Goal: Feedback & Contribution: Contribute content

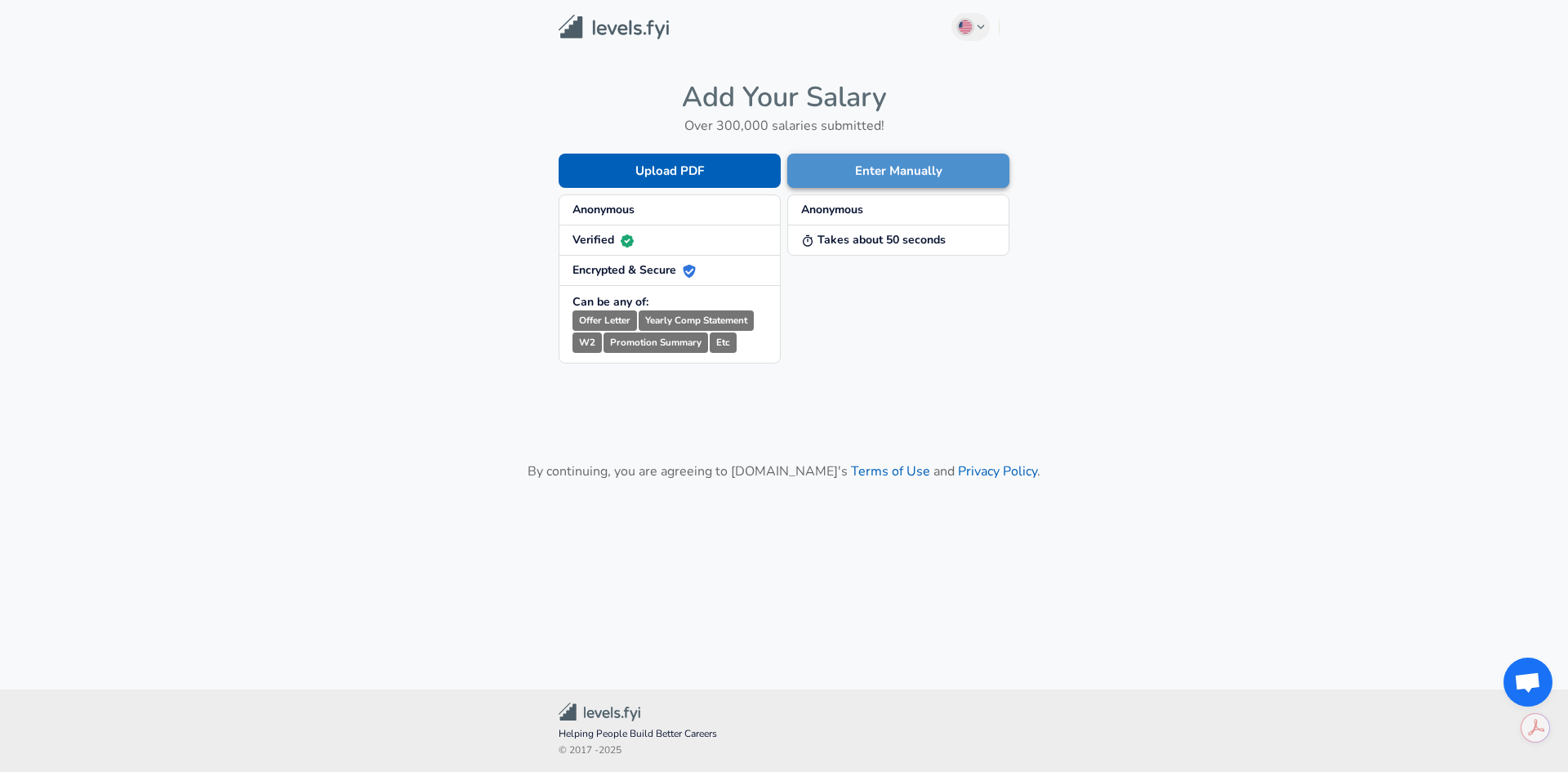
click at [916, 166] on button "Enter Manually" at bounding box center [898, 170] width 222 height 34
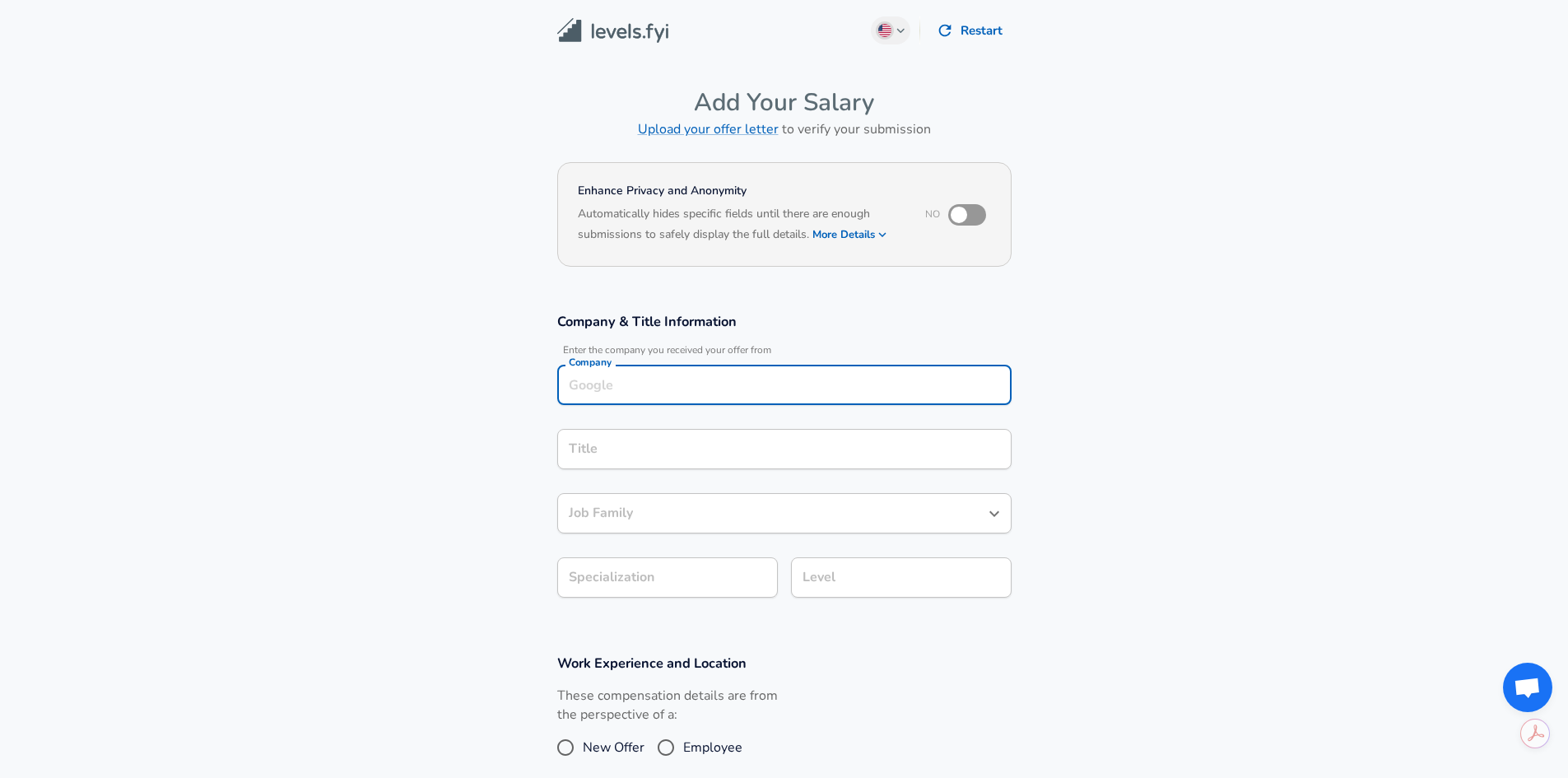
scroll to position [16, 0]
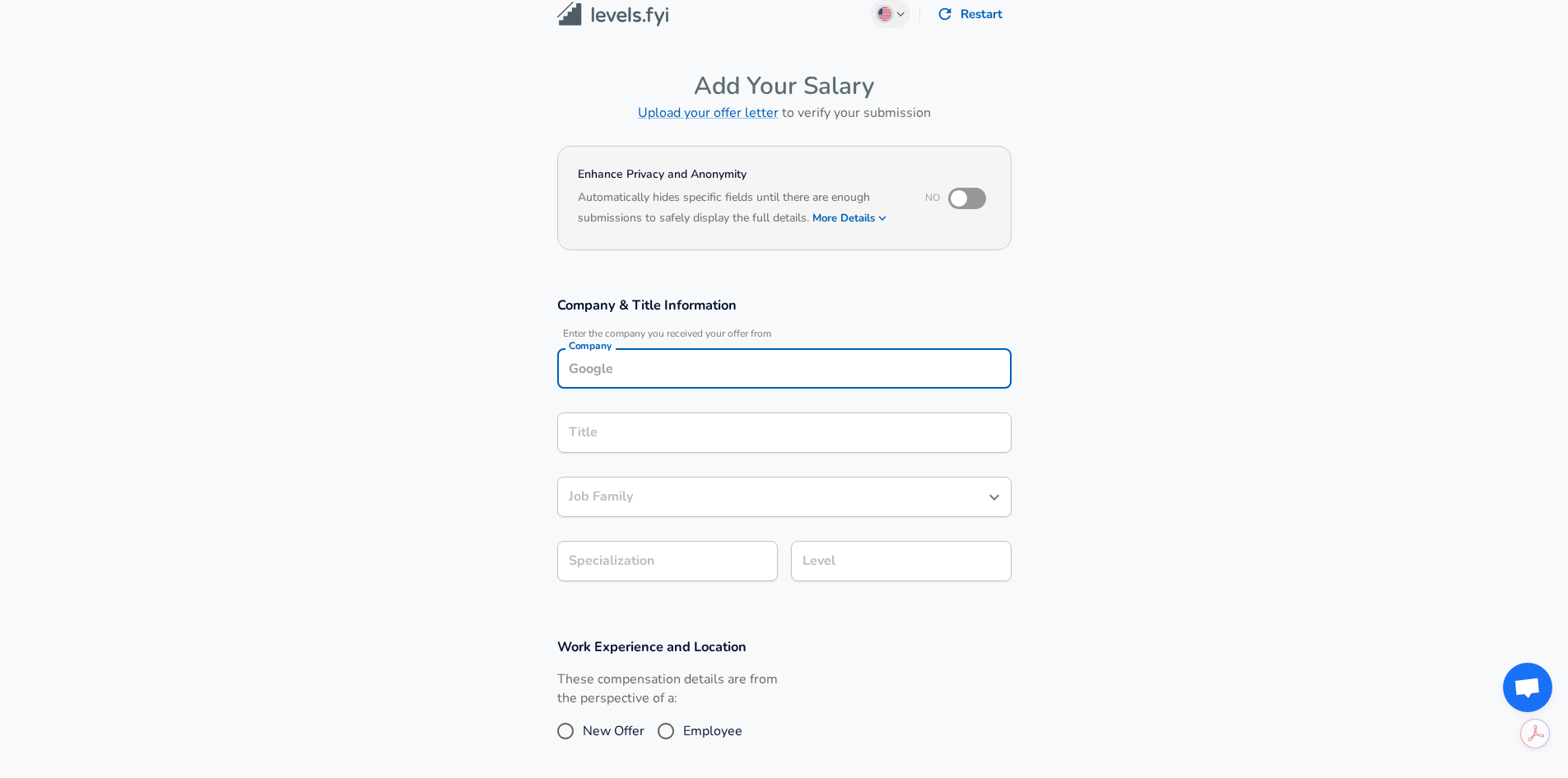
click at [805, 382] on div "Company" at bounding box center [784, 368] width 454 height 40
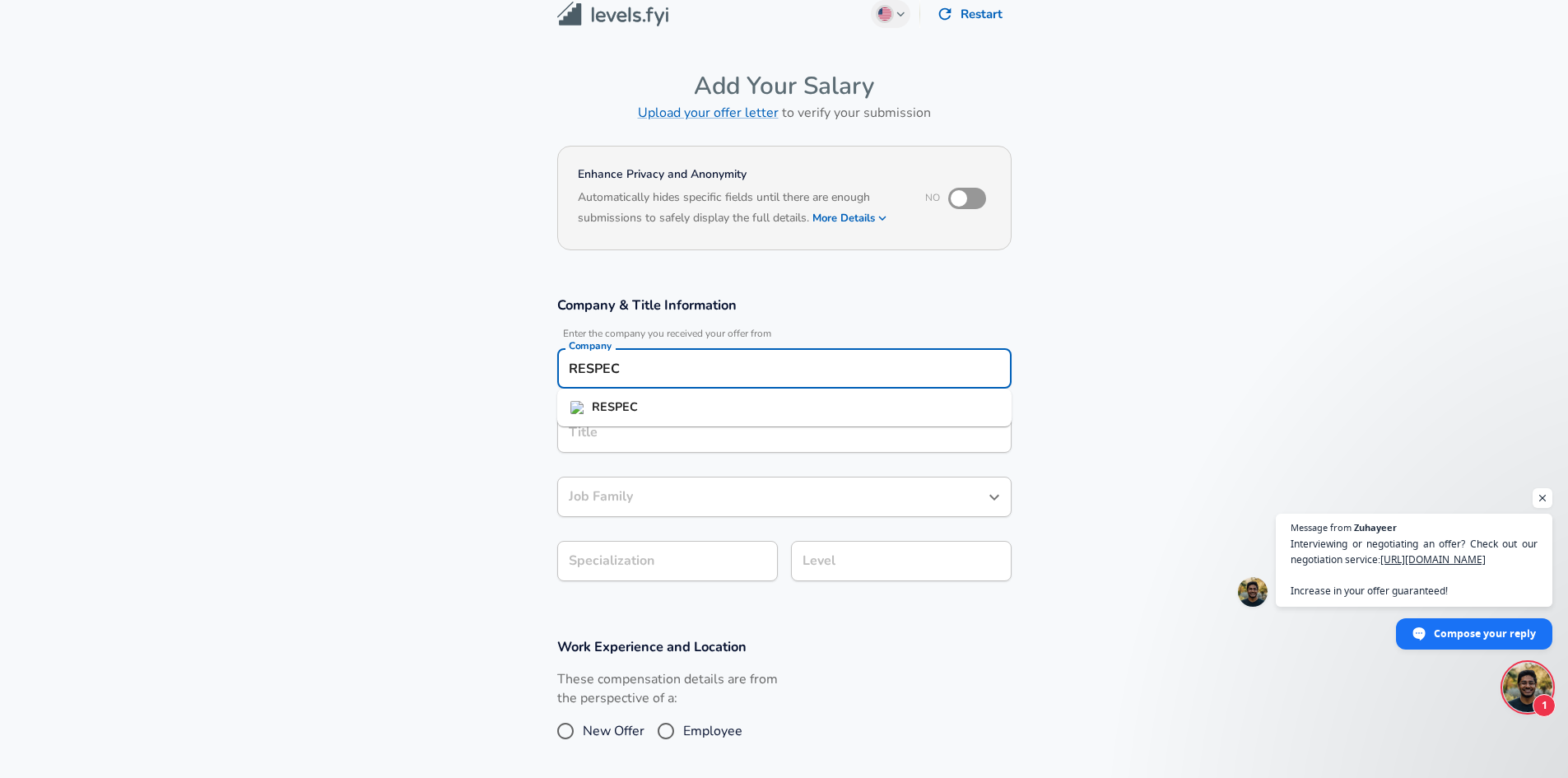
click at [779, 408] on li "RESPEC" at bounding box center [784, 407] width 454 height 25
type input "RESPEC"
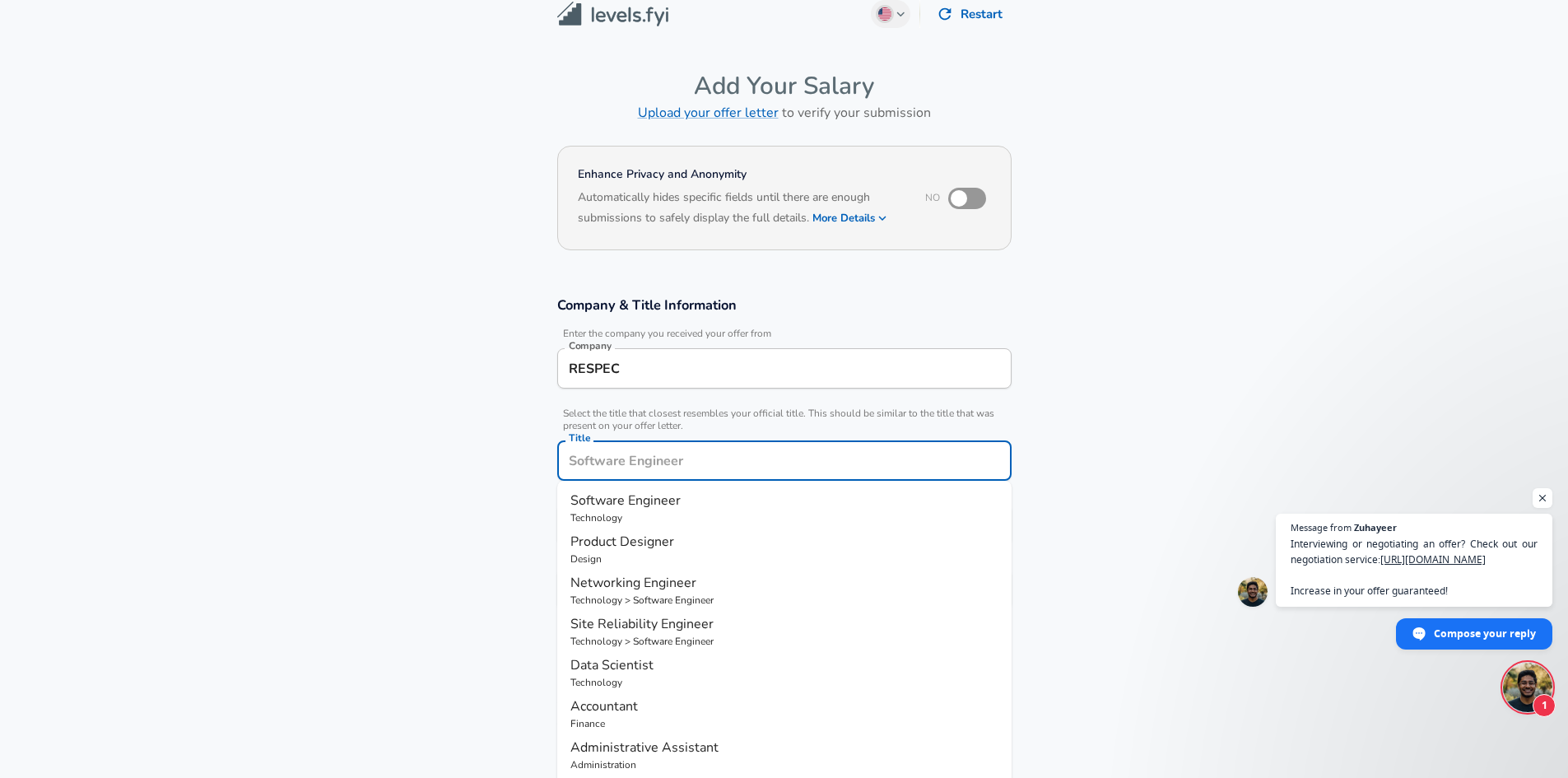
click at [751, 447] on input "Title" at bounding box center [784, 460] width 440 height 26
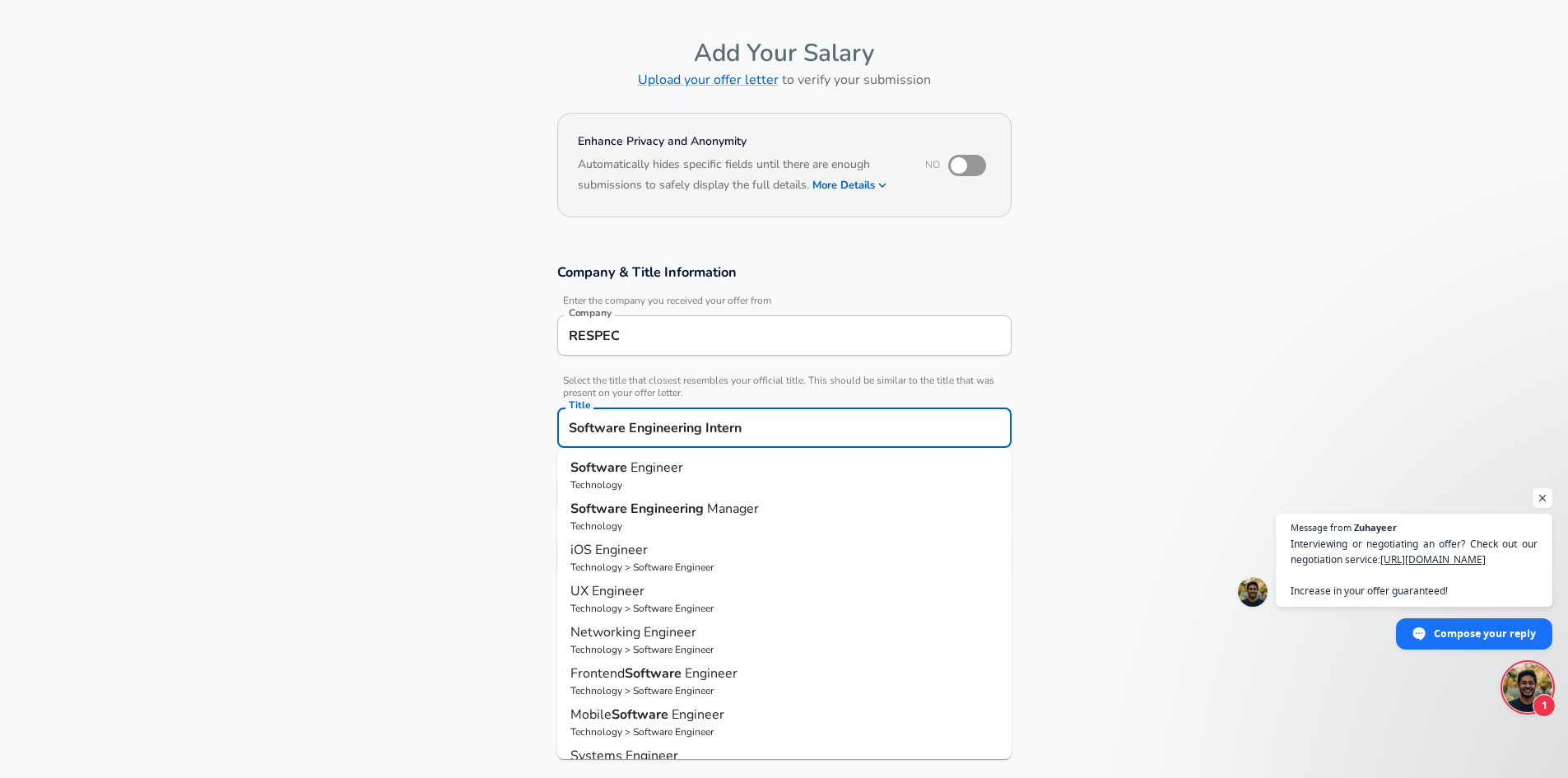
scroll to position [113, 0]
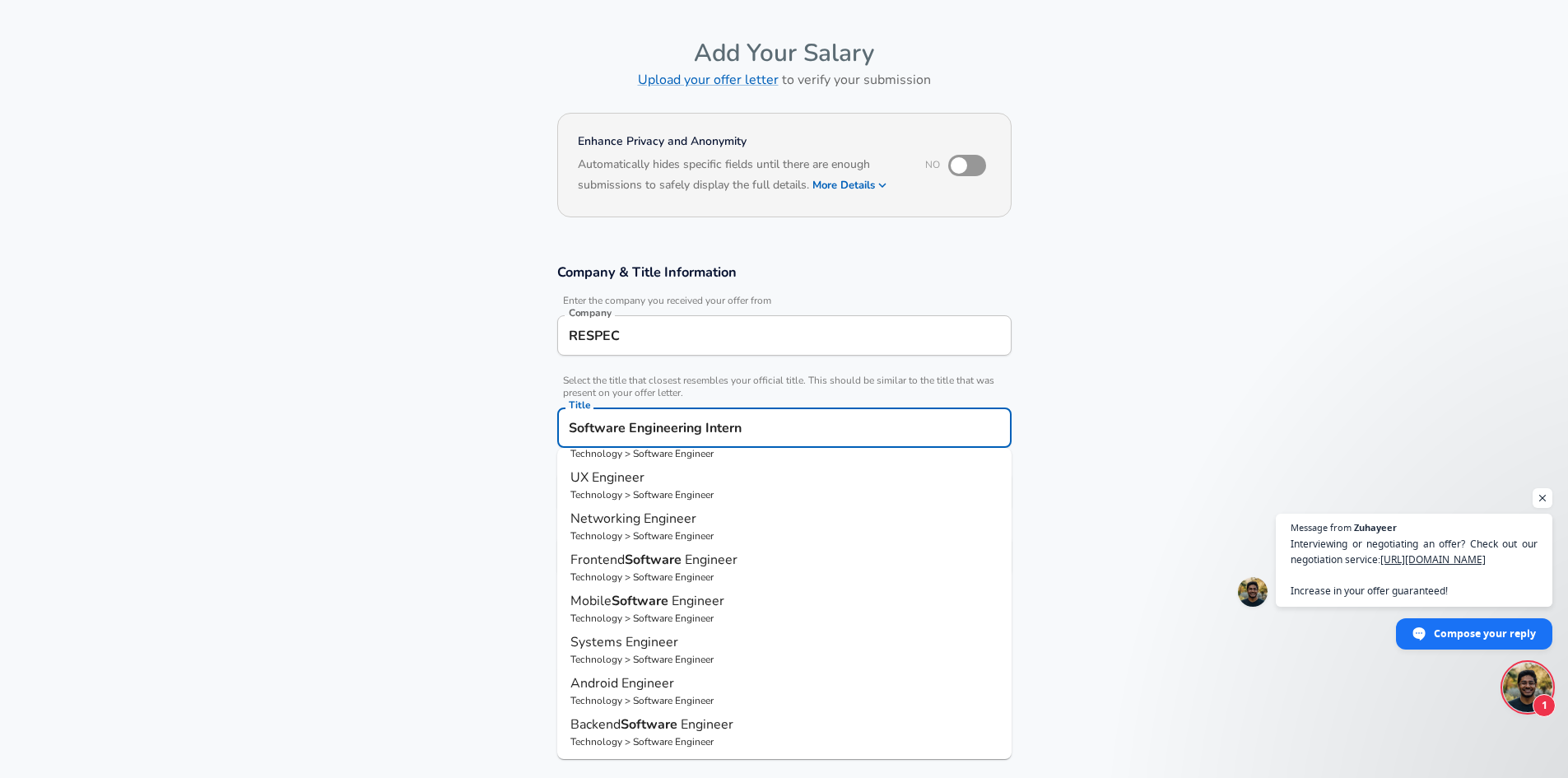
type input "iOS Engineer"
type input "Mobile (iOS + Android)"
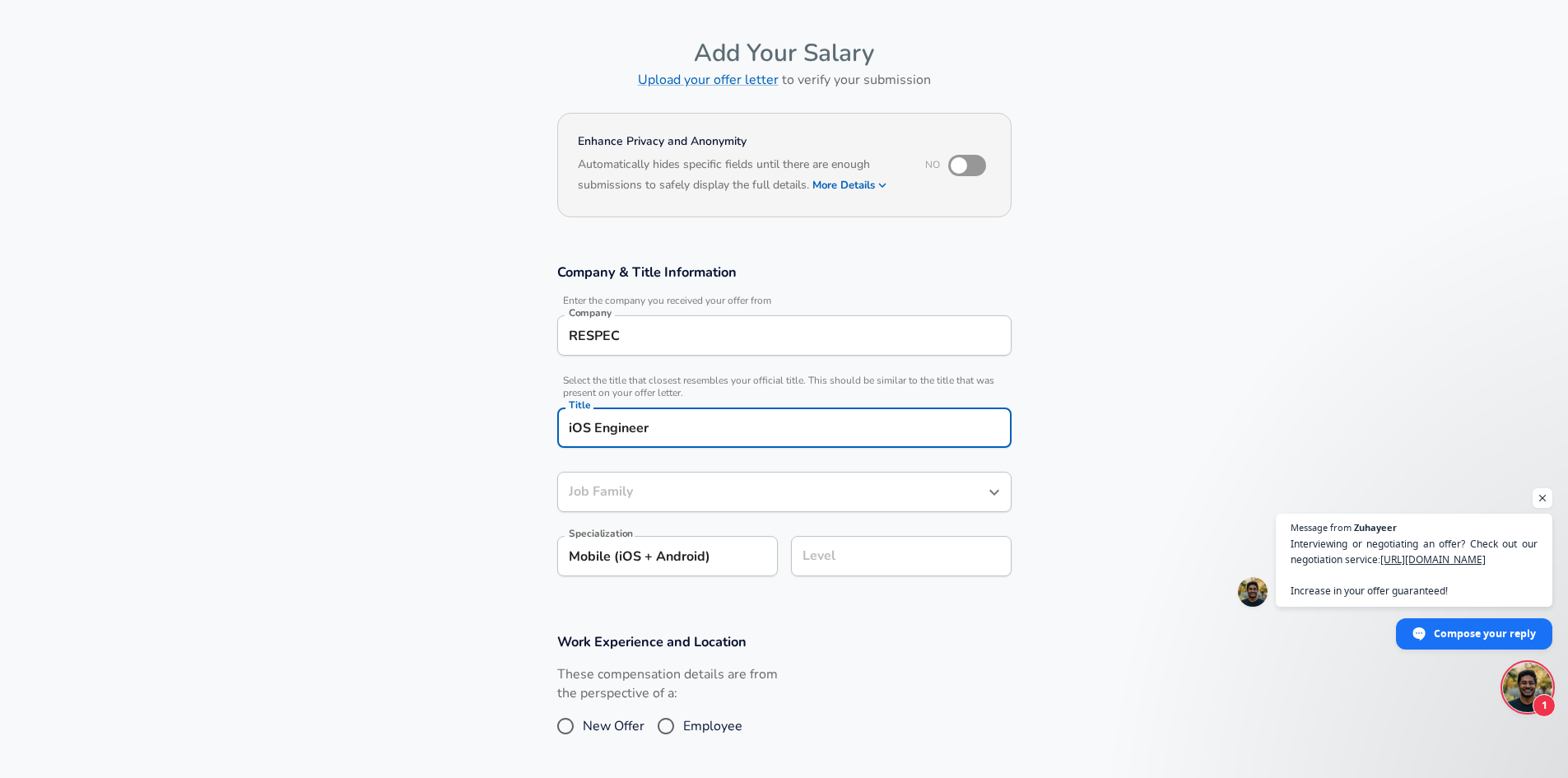
type input "Software Engineer"
click at [679, 427] on input "iOS Engineer" at bounding box center [784, 428] width 440 height 26
type input "i"
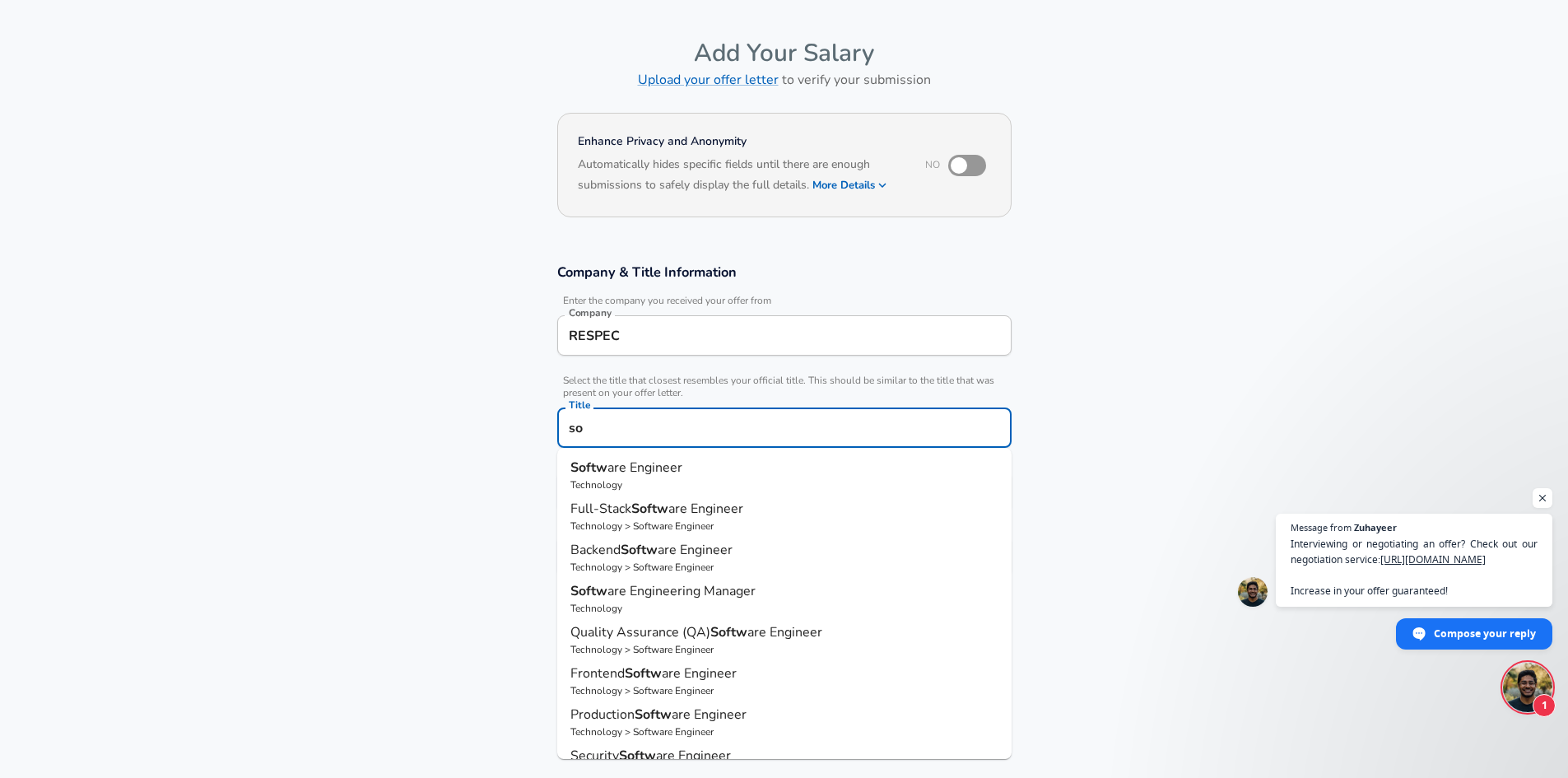
type input "s"
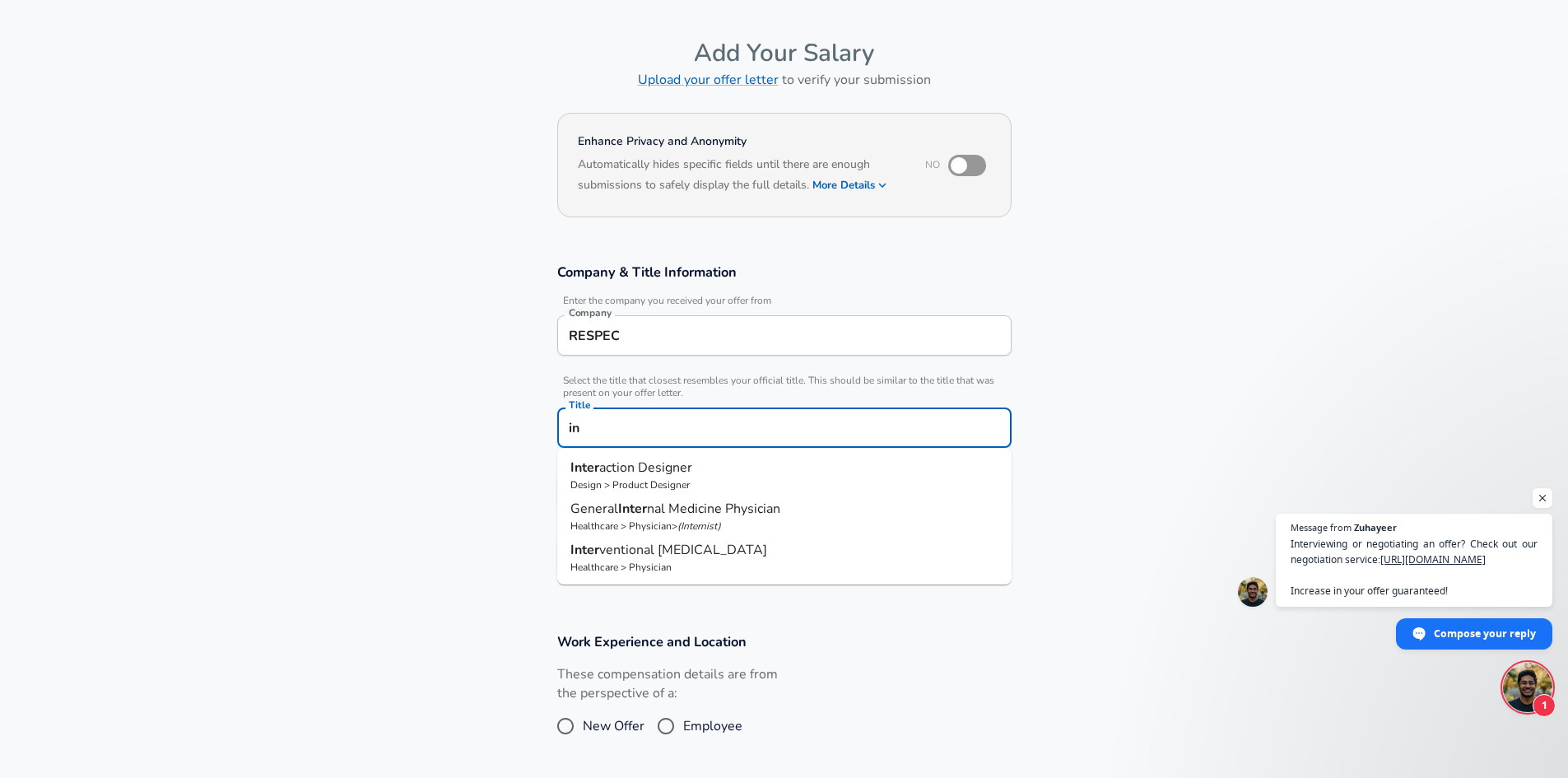
type input "i"
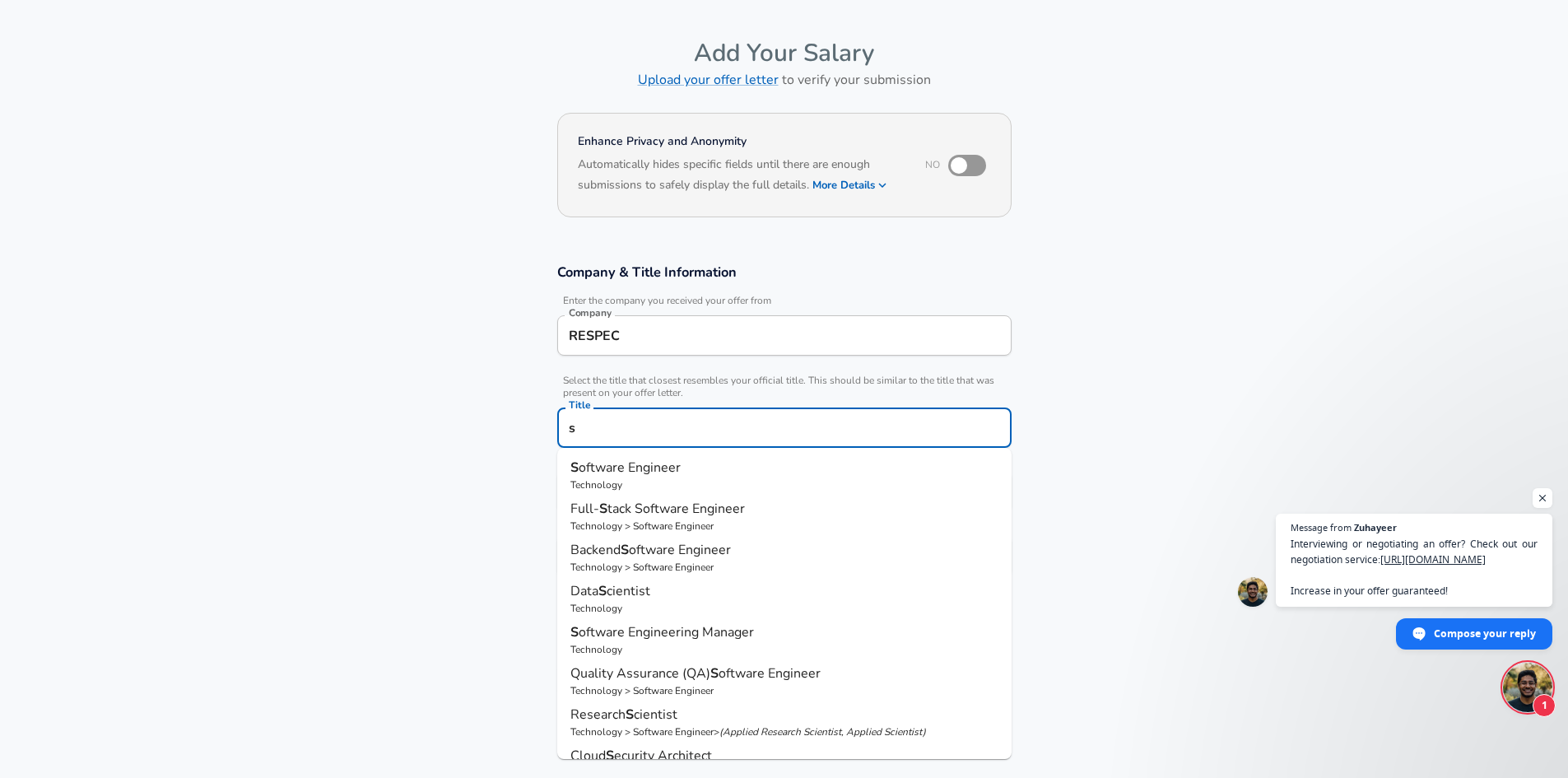
click at [690, 477] on p "S oftware Engineer" at bounding box center [784, 467] width 428 height 20
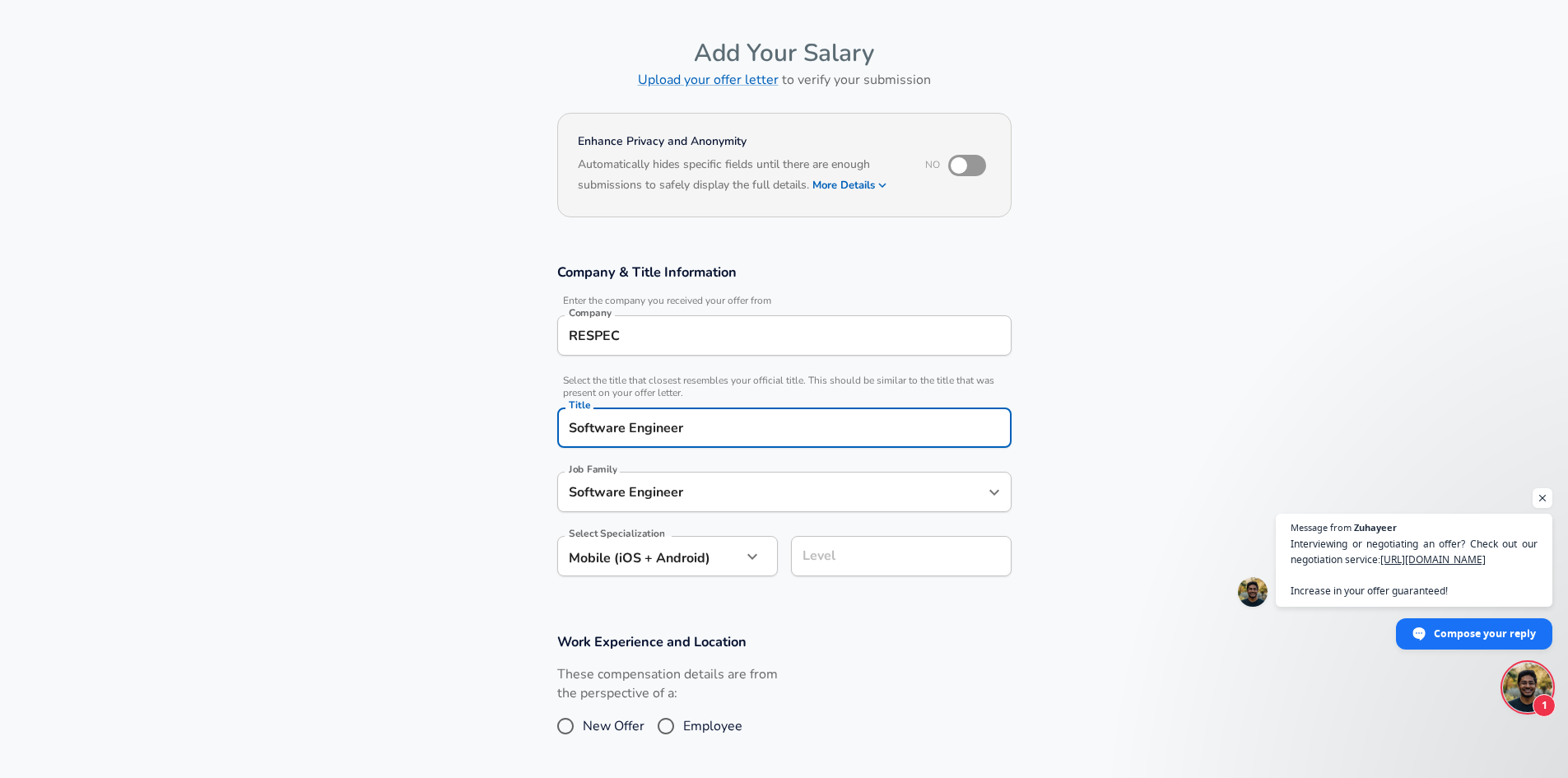
type input "Software Engineer"
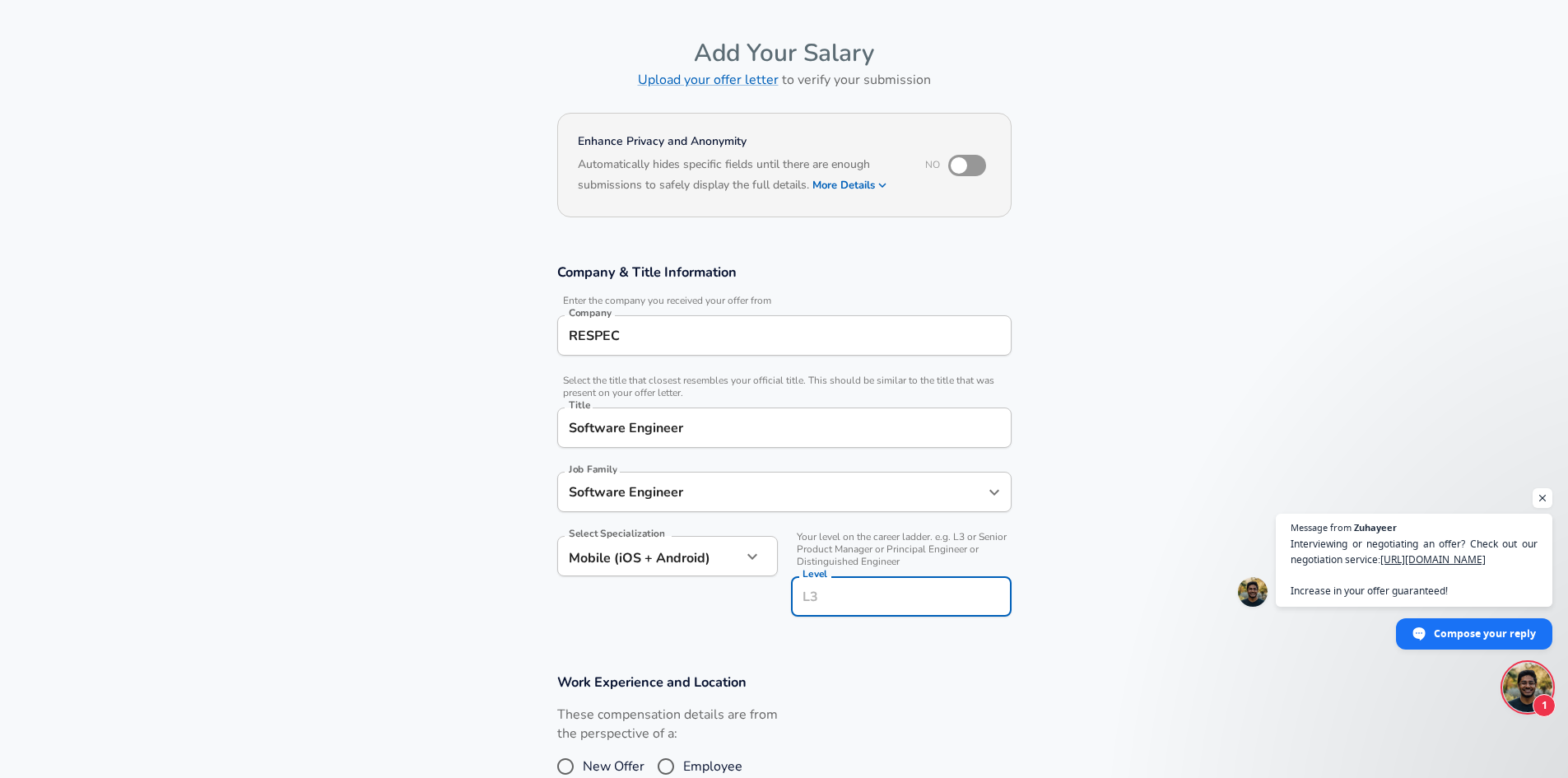
scroll to position [82, 0]
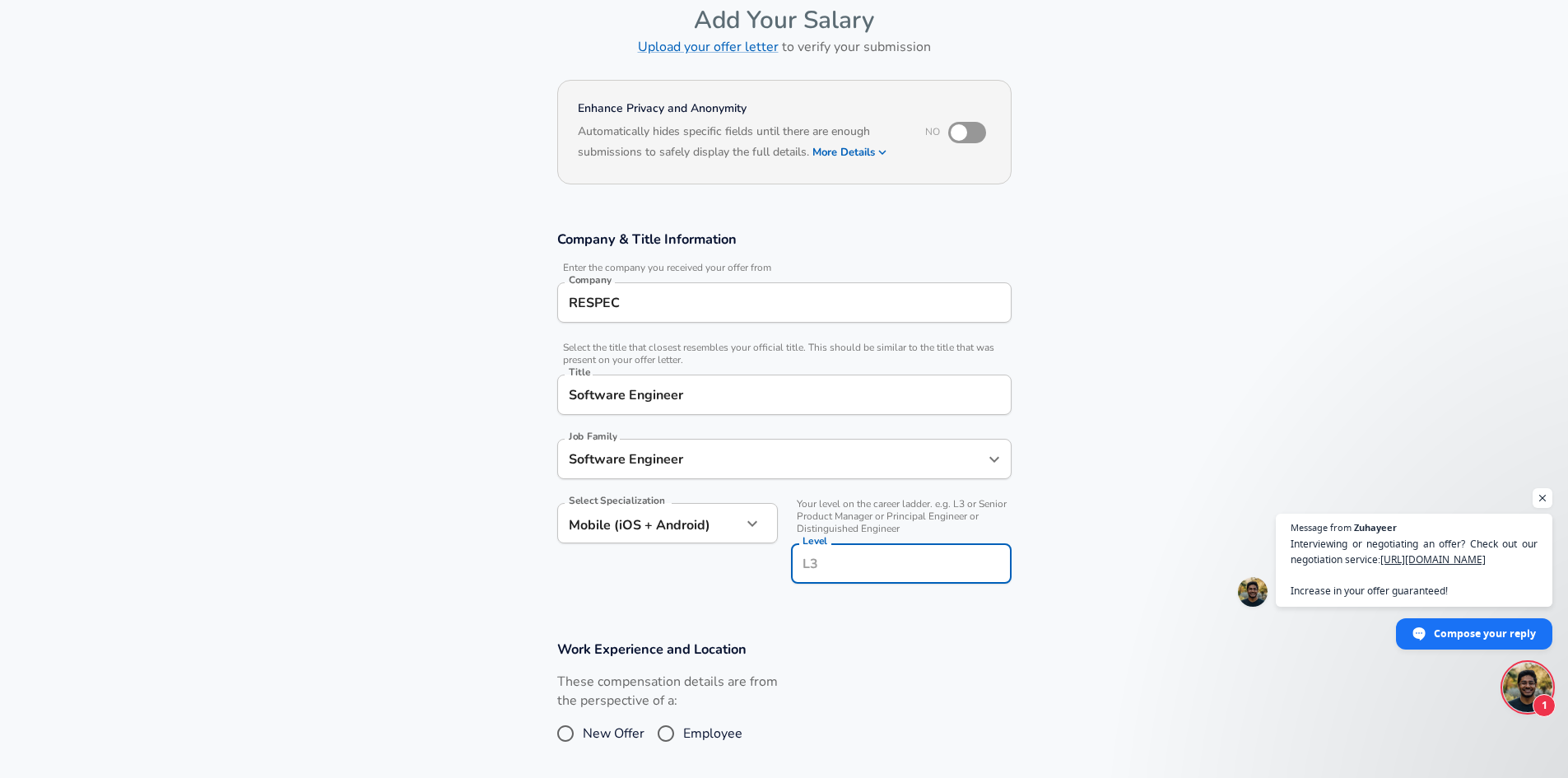
click at [842, 543] on div "Level" at bounding box center [901, 562] width 221 height 40
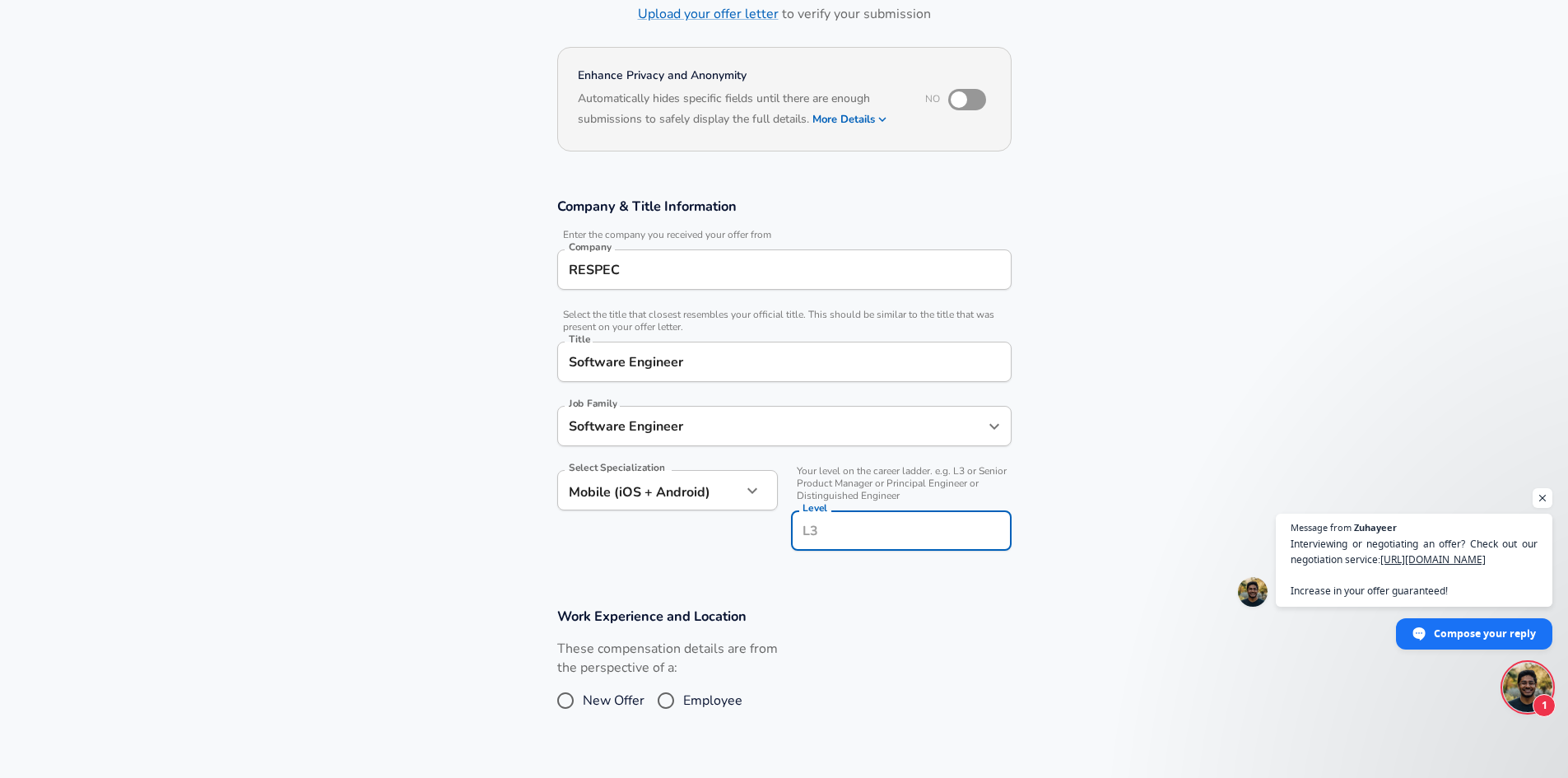
click at [718, 439] on input "Software Engineer" at bounding box center [771, 426] width 415 height 26
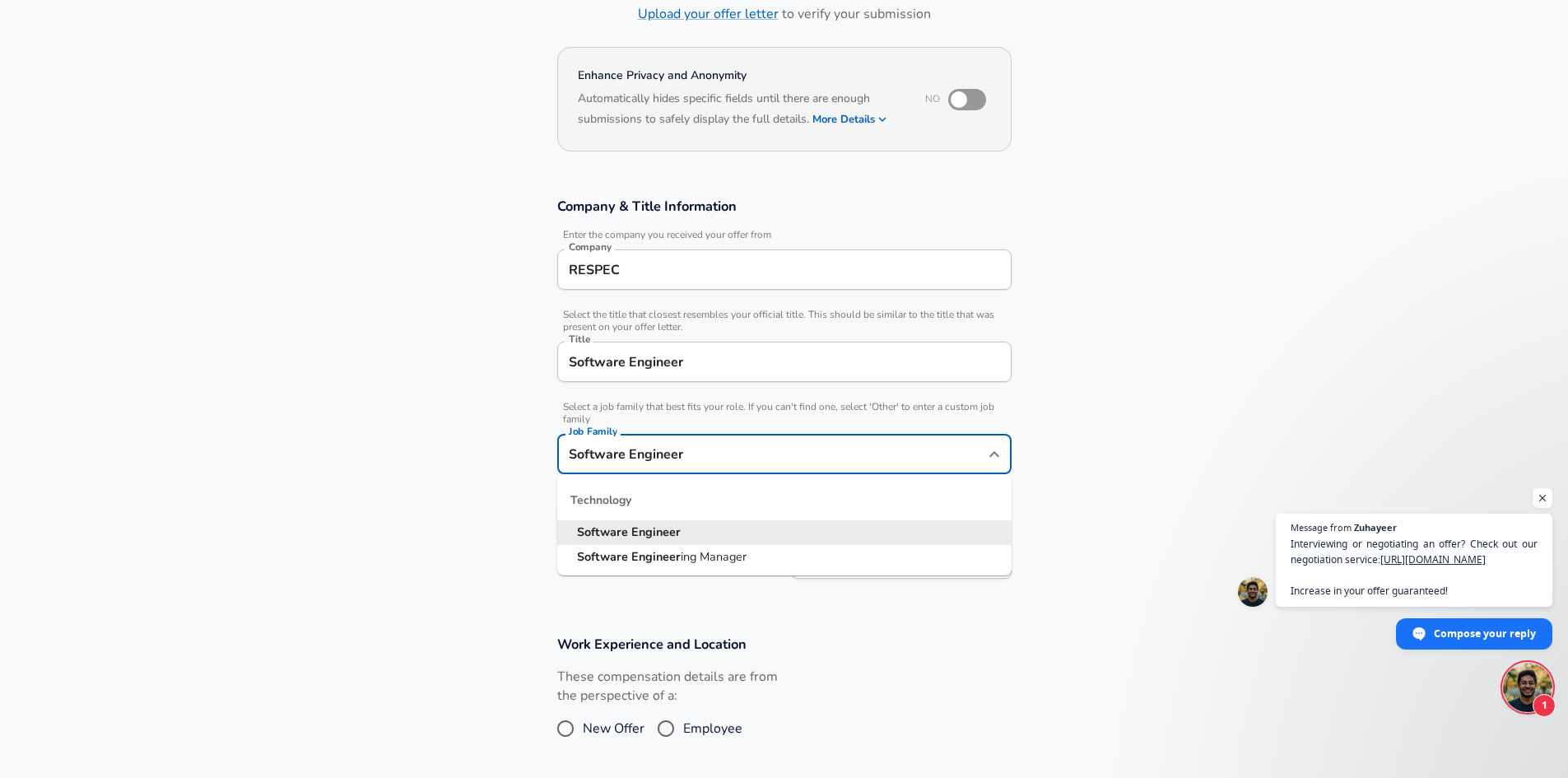
click at [354, 430] on section "Company & Title Information Enter the company you received your offer from Comp…" at bounding box center [784, 397] width 1568 height 438
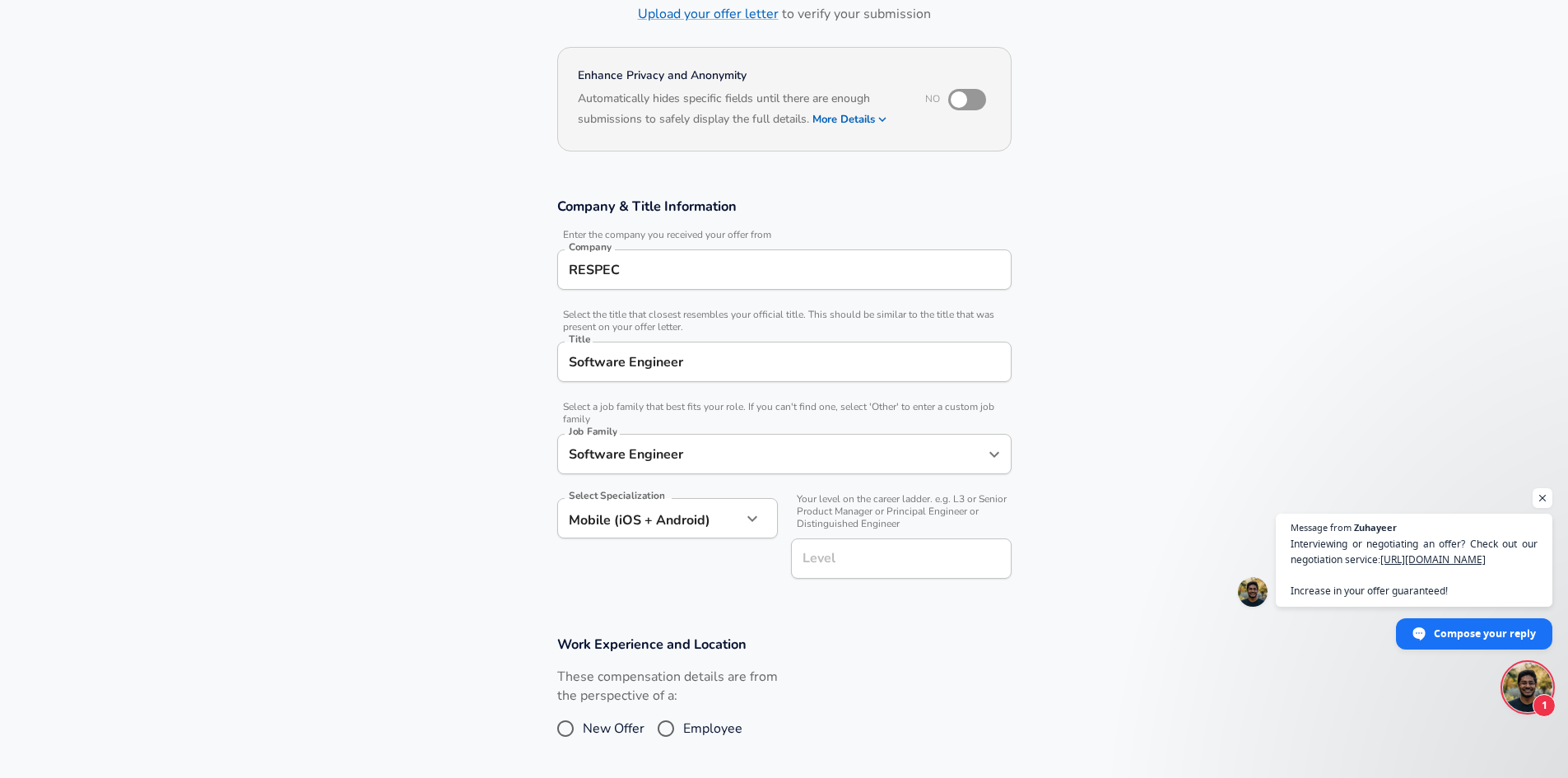
click at [720, 373] on input "Software Engineer" at bounding box center [784, 362] width 440 height 26
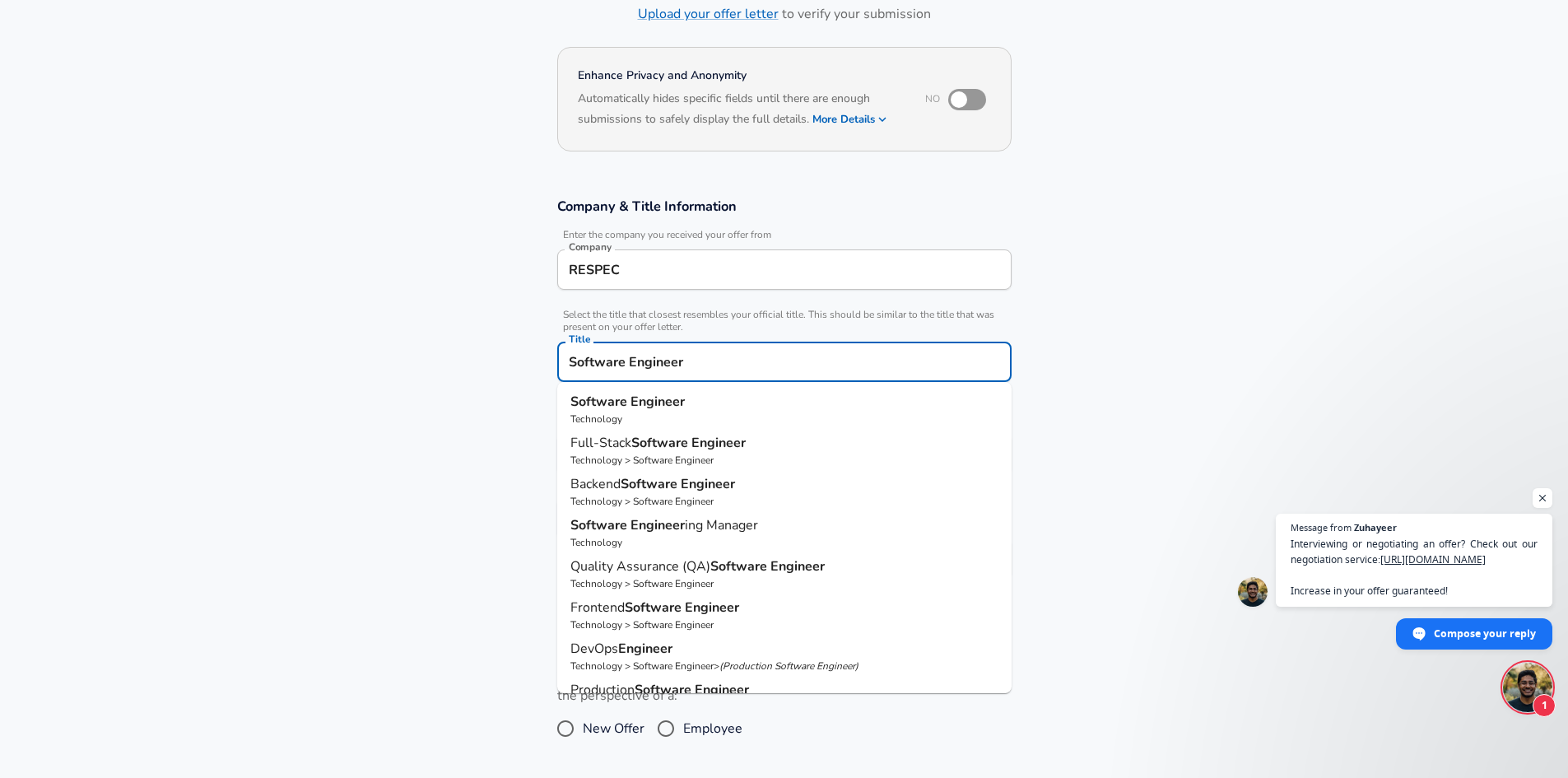
click at [720, 373] on input "Software Engineer" at bounding box center [784, 362] width 440 height 26
click at [356, 382] on section "Company & Title Information Enter the company you received your offer from Comp…" at bounding box center [784, 397] width 1568 height 438
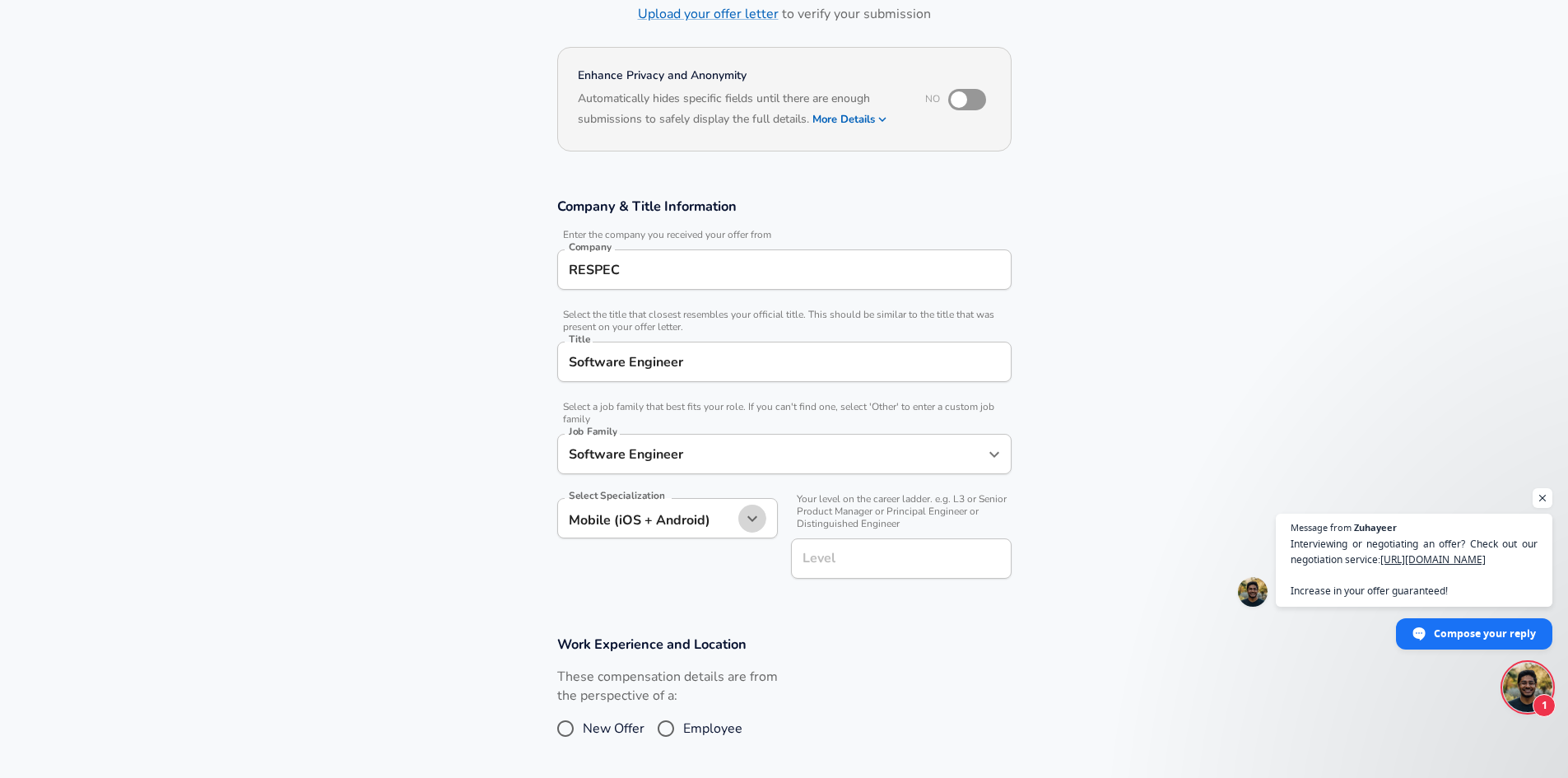
click at [749, 523] on icon "button" at bounding box center [751, 518] width 20 height 20
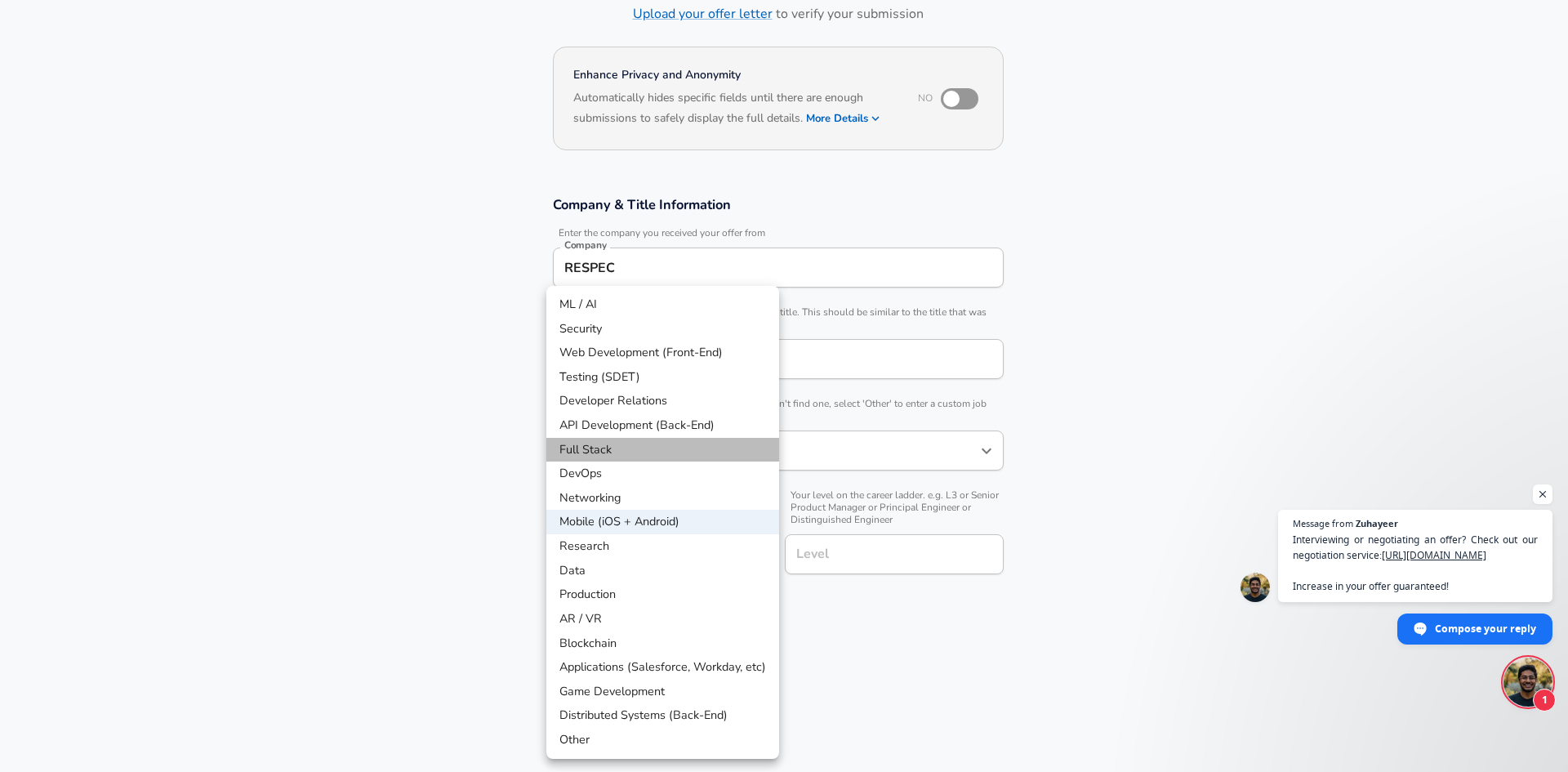
click at [667, 445] on li "Full Stack" at bounding box center [662, 450] width 233 height 25
type input "Full Stack"
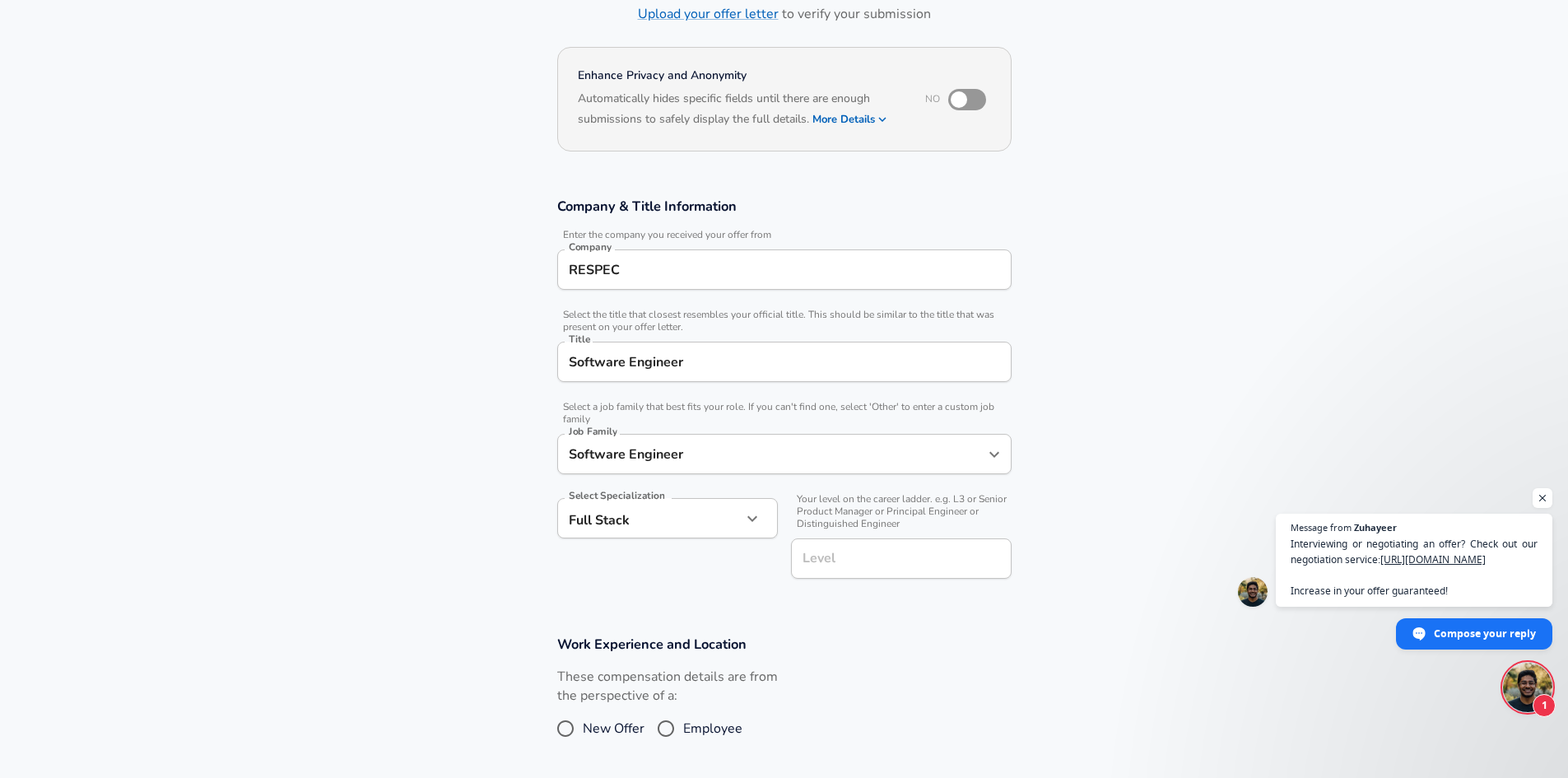
click at [976, 625] on section "Work Experience and Location These compensation details are from the perspectiv…" at bounding box center [784, 698] width 1568 height 165
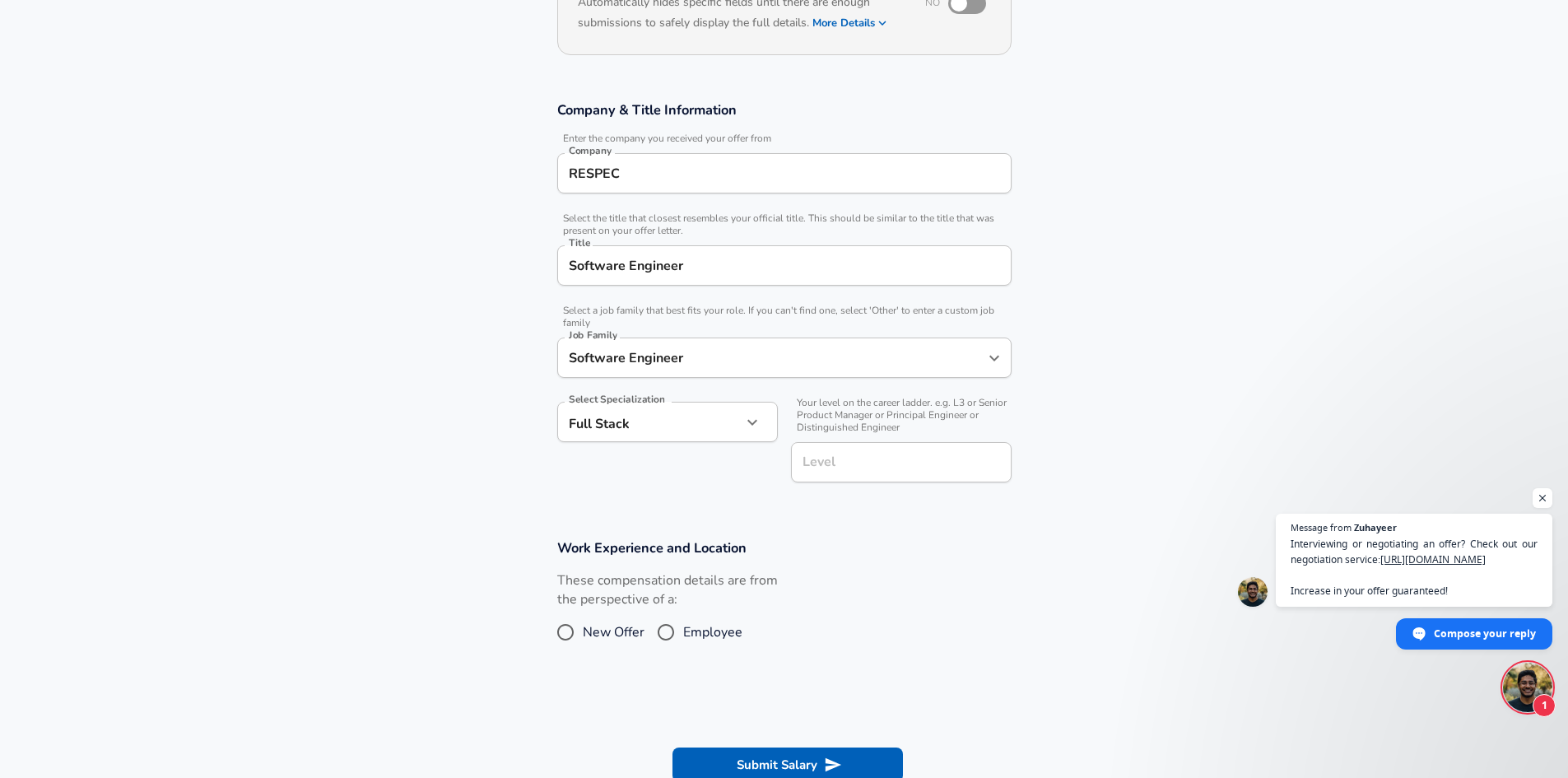
scroll to position [362, 0]
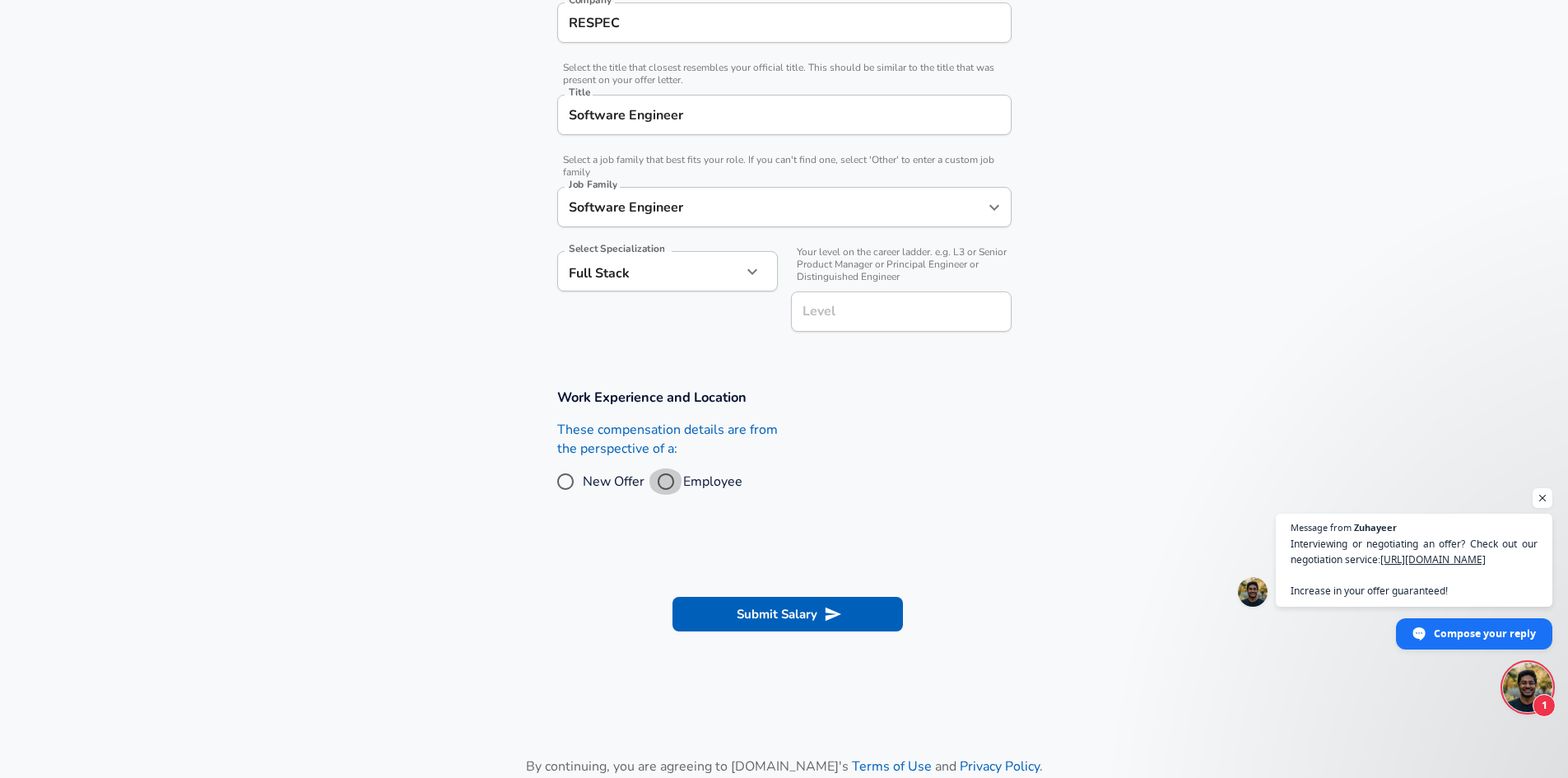
click at [662, 484] on input "Employee" at bounding box center [665, 481] width 34 height 27
radio input "true"
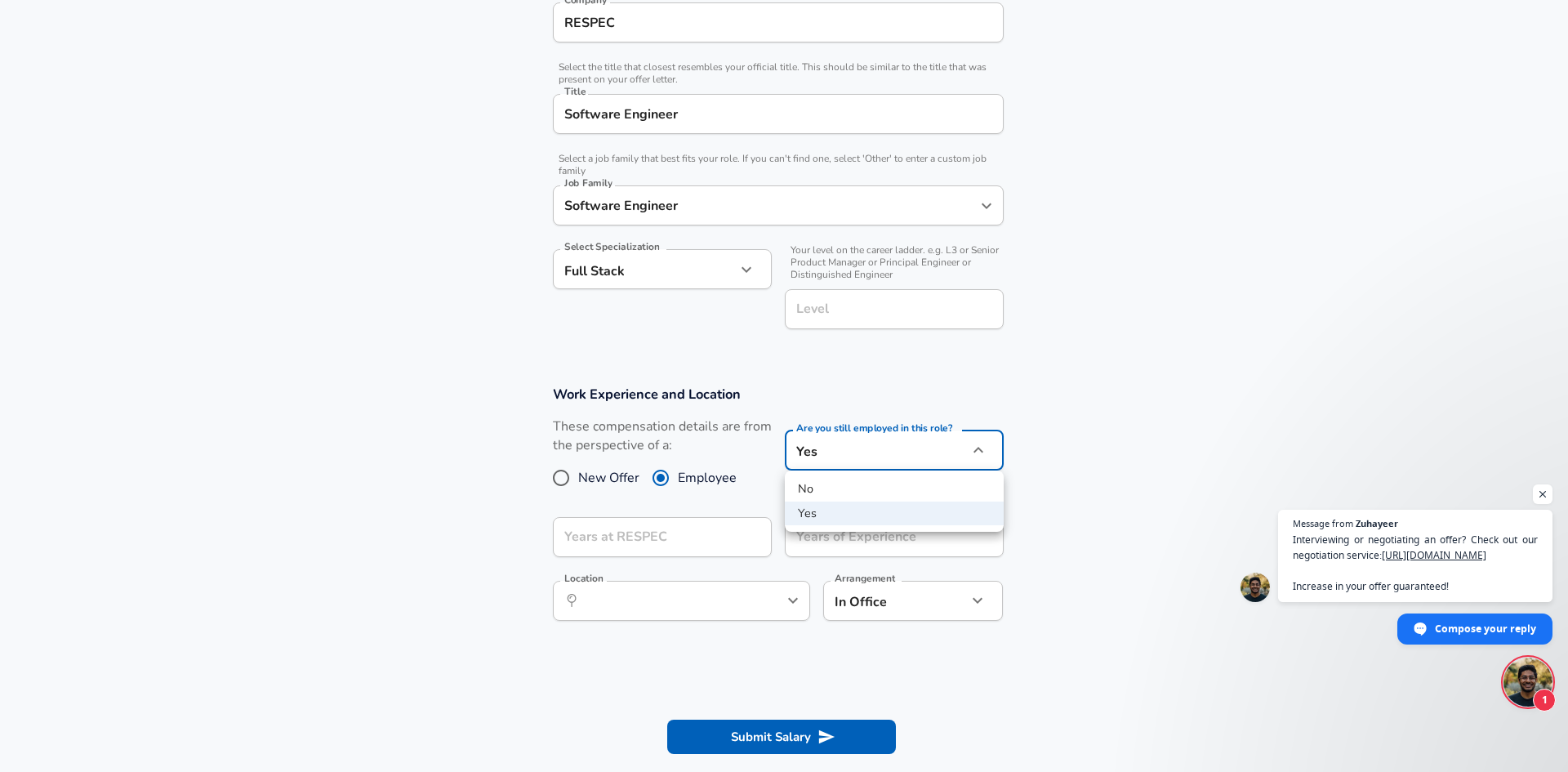
click at [893, 412] on body "English ([GEOGRAPHIC_DATA]) Change Restart Add Your Salary Upload your offer le…" at bounding box center [784, 26] width 1568 height 772
click at [889, 487] on li "No" at bounding box center [894, 489] width 219 height 25
type input "no"
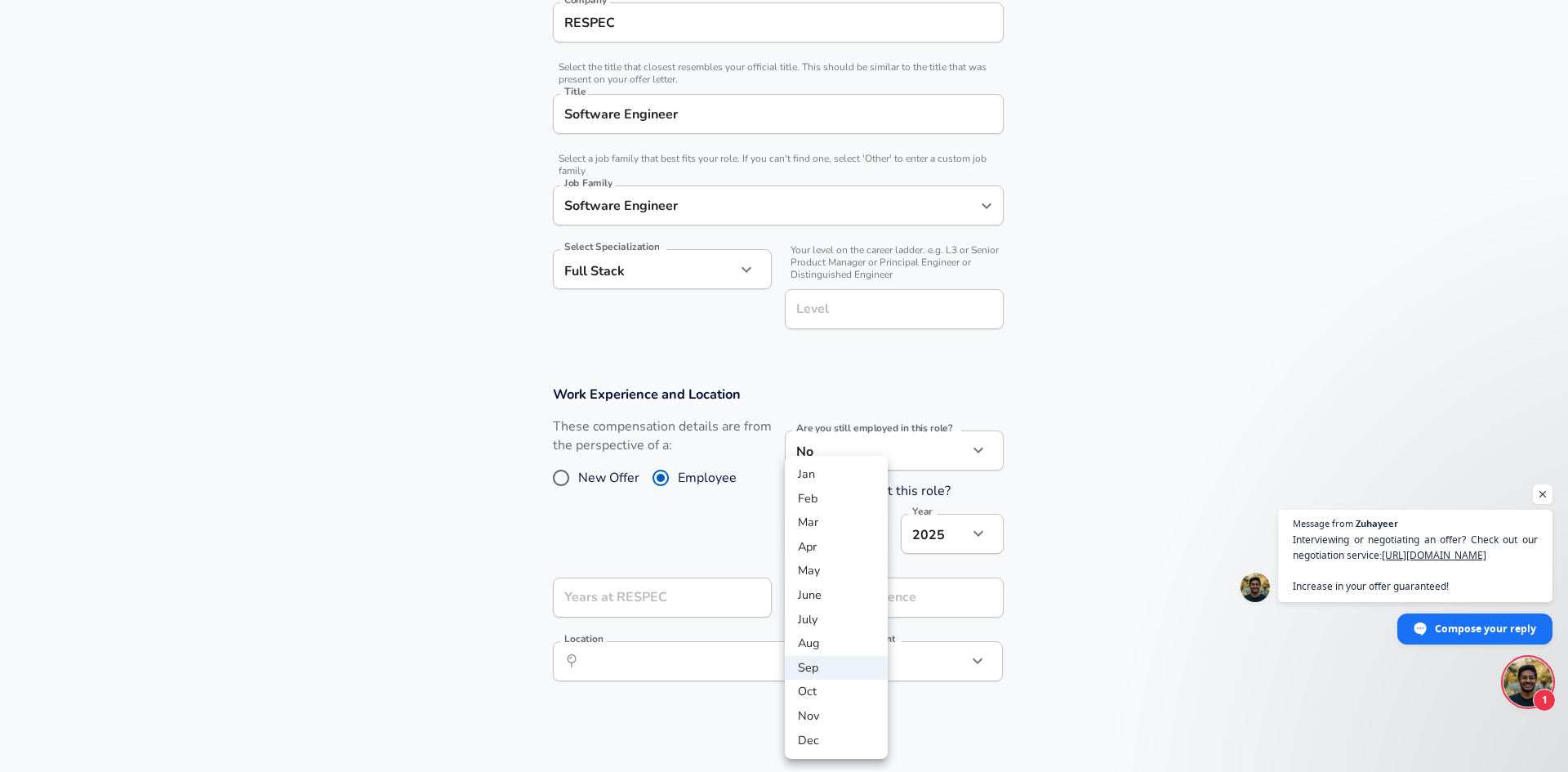
click at [850, 412] on body "English ([GEOGRAPHIC_DATA]) Change Restart Add Your Salary Upload your offer le…" at bounding box center [784, 26] width 1568 height 772
click at [845, 637] on li "Aug" at bounding box center [836, 643] width 103 height 25
type input "8"
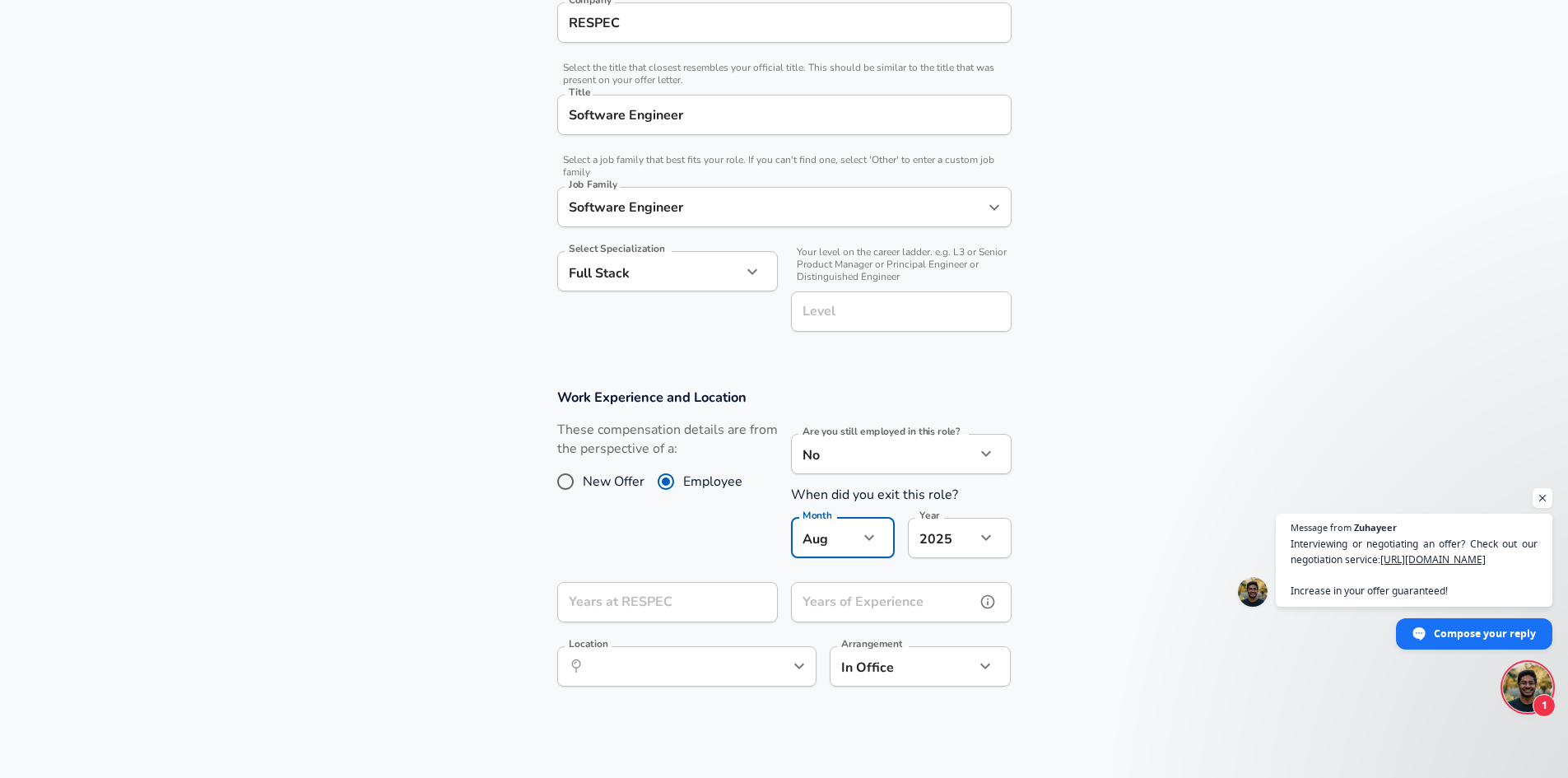
click at [817, 611] on input "Years of Experience" at bounding box center [883, 602] width 185 height 40
type input "1"
click at [986, 604] on icon "help" at bounding box center [987, 601] width 16 height 16
click at [811, 599] on input "1" at bounding box center [883, 602] width 185 height 40
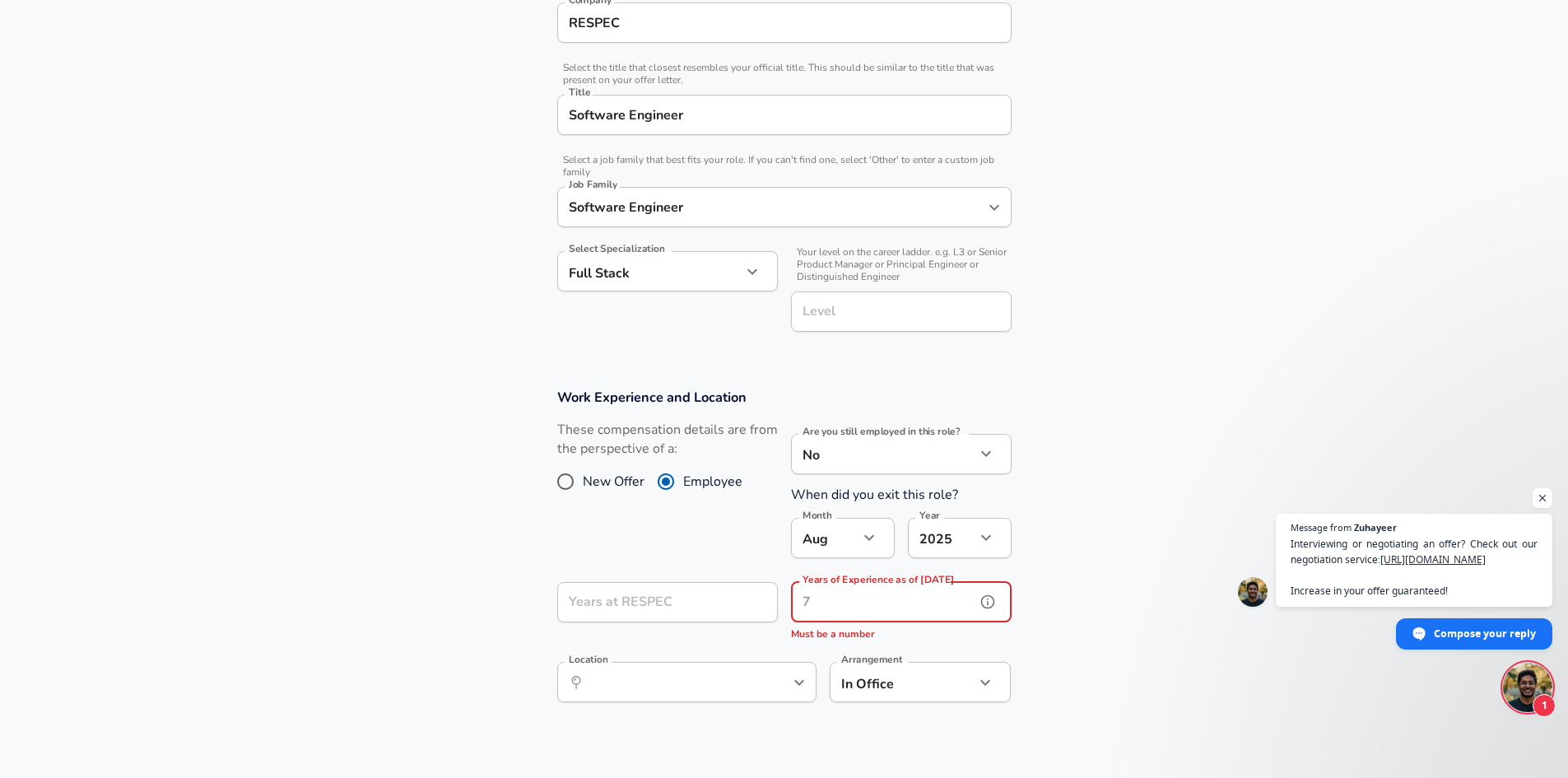
type input "1"
type input "0"
click at [749, 606] on icon "help" at bounding box center [753, 602] width 14 height 14
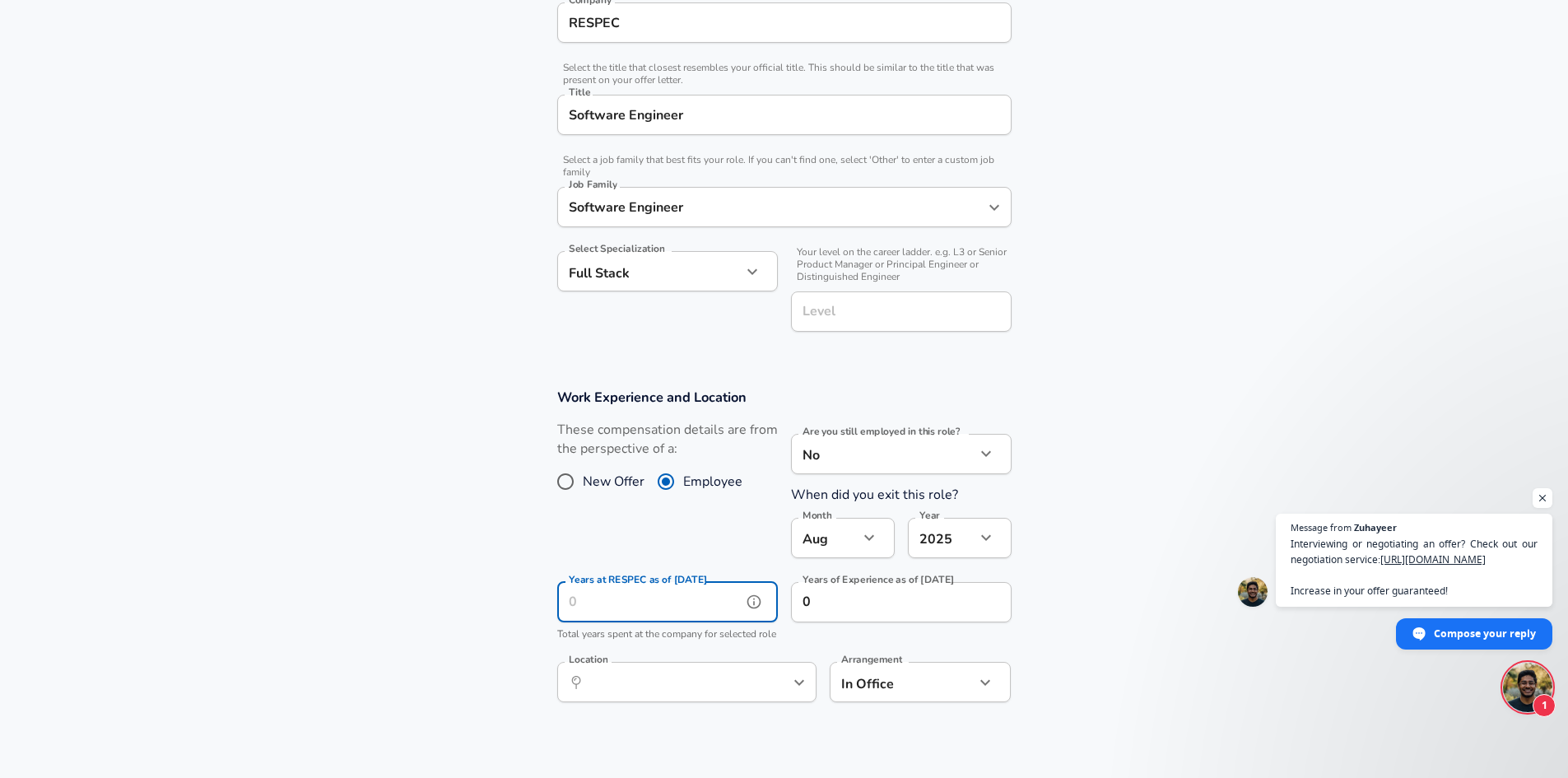
click at [694, 608] on input "Years at RESPEC as of [DATE]" at bounding box center [649, 602] width 185 height 40
type input "0"
click at [750, 695] on input "Location" at bounding box center [668, 682] width 168 height 26
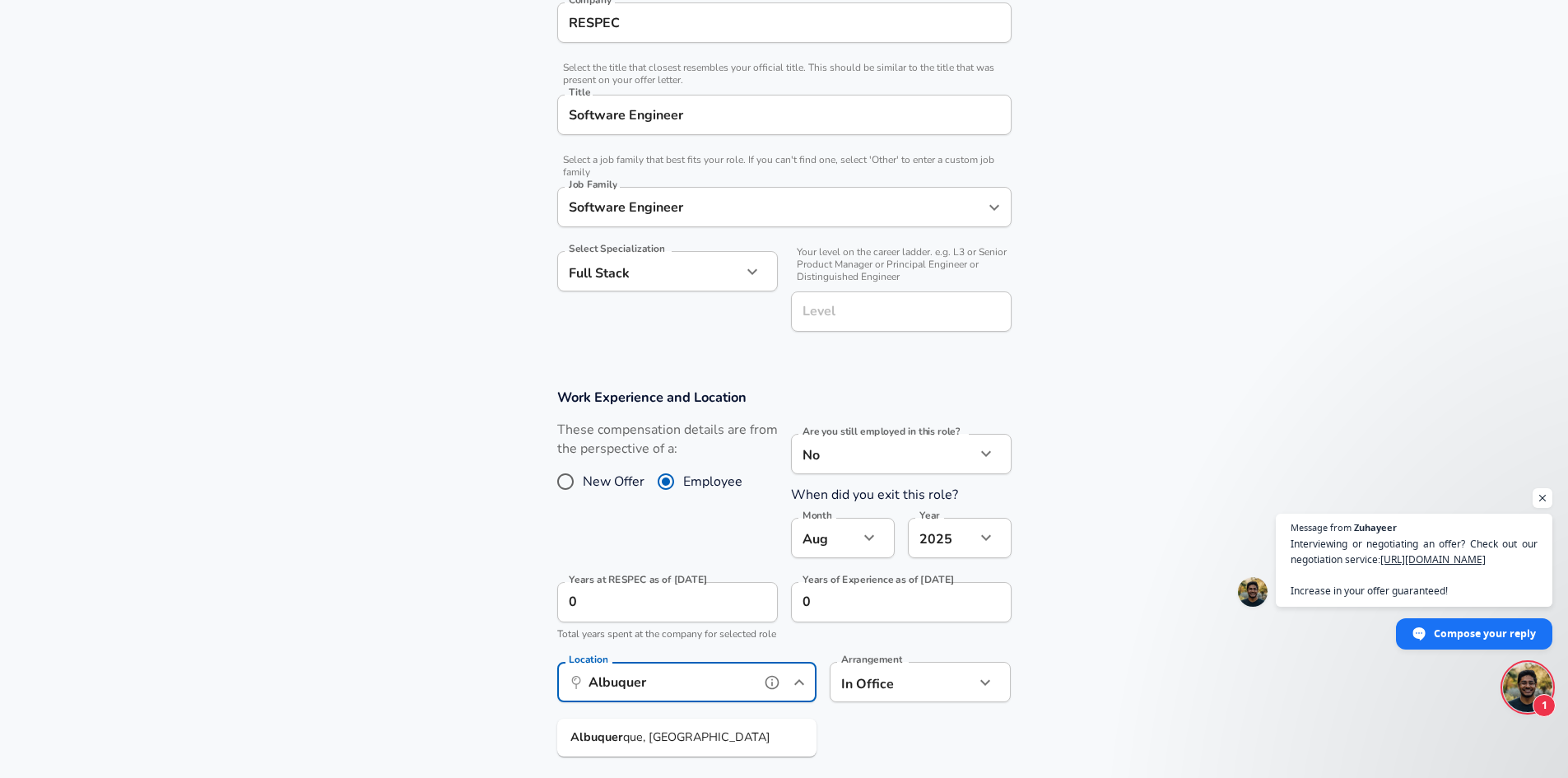
click at [736, 745] on li "Albuquer que, [GEOGRAPHIC_DATA]" at bounding box center [687, 737] width 259 height 25
type input "[GEOGRAPHIC_DATA], [GEOGRAPHIC_DATA]"
click at [872, 308] on input "Level" at bounding box center [902, 312] width 206 height 26
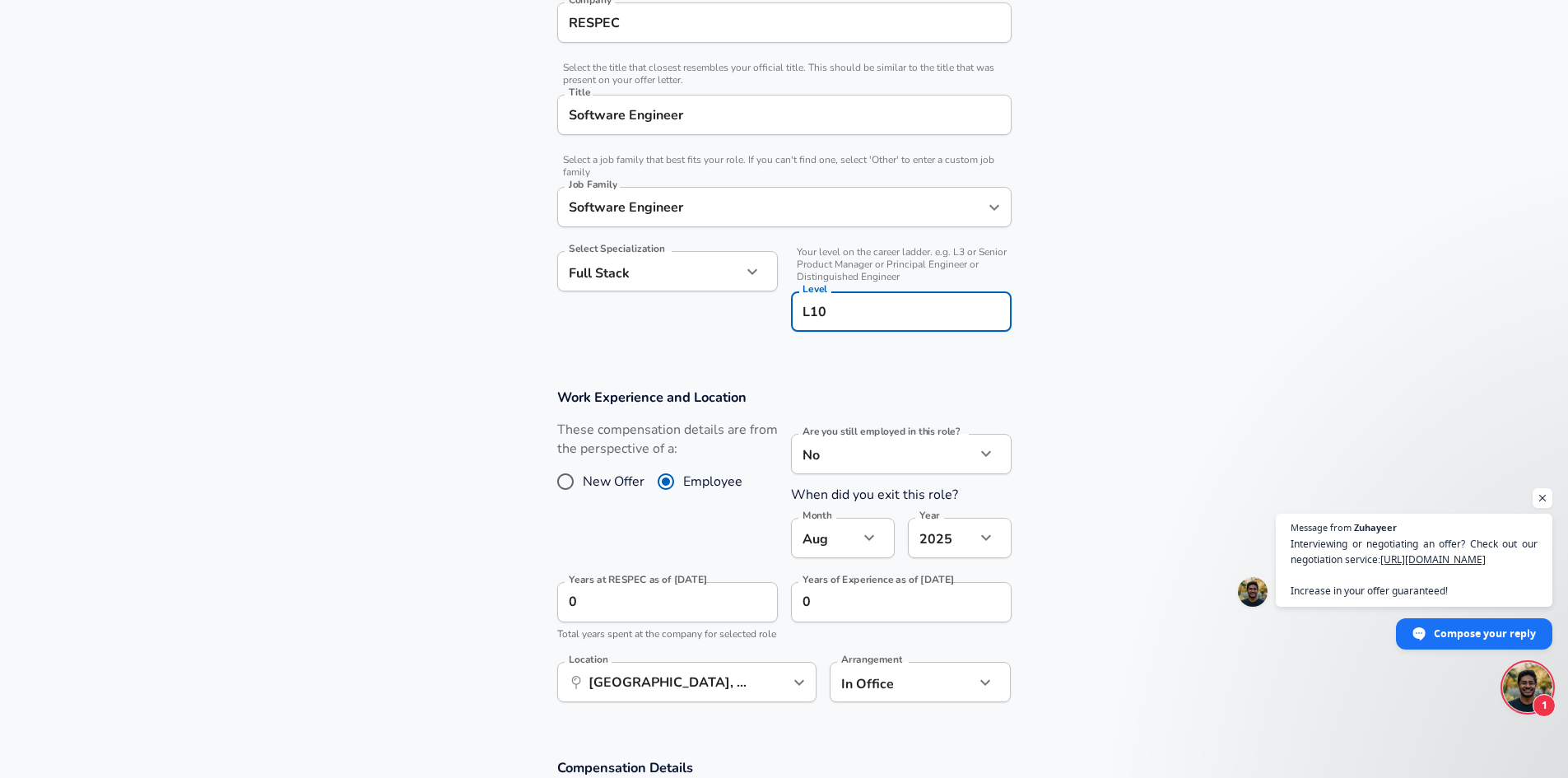
type input "L10"
click at [1241, 204] on section "Company & Title Information Enter the company you received your offer from Comp…" at bounding box center [784, 150] width 1568 height 438
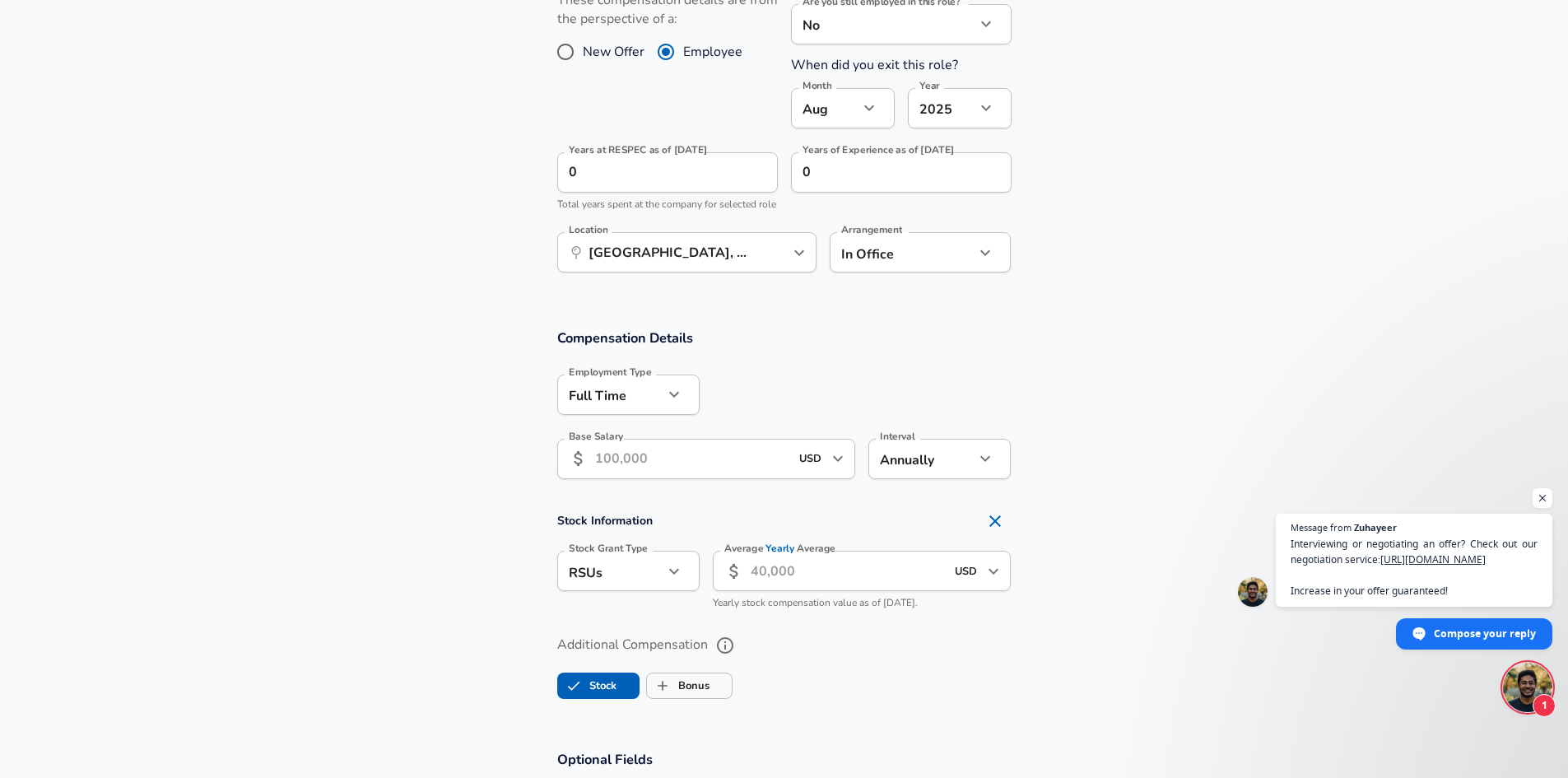
scroll to position [938, 0]
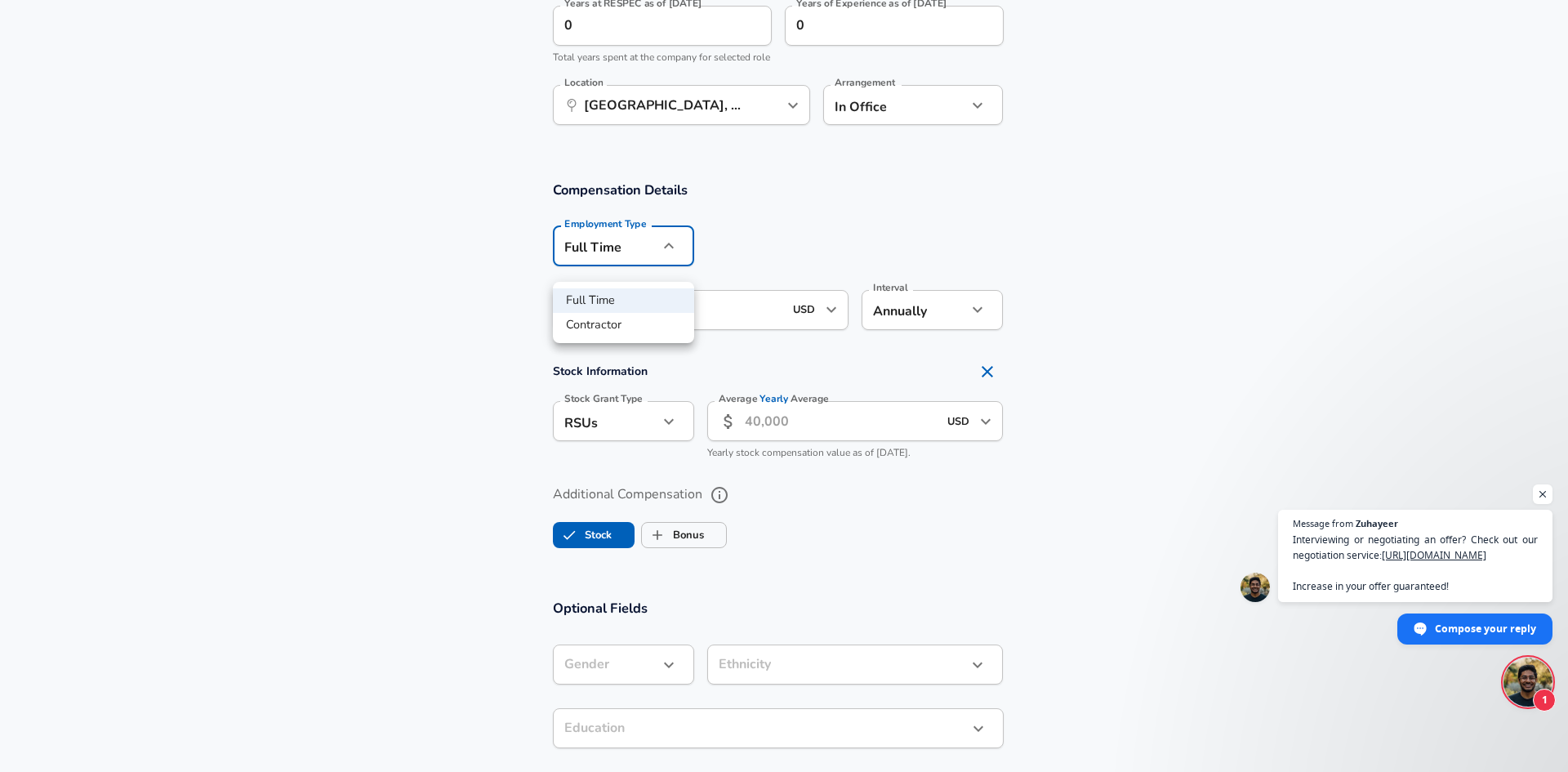
click at [648, 260] on div at bounding box center [784, 386] width 1568 height 772
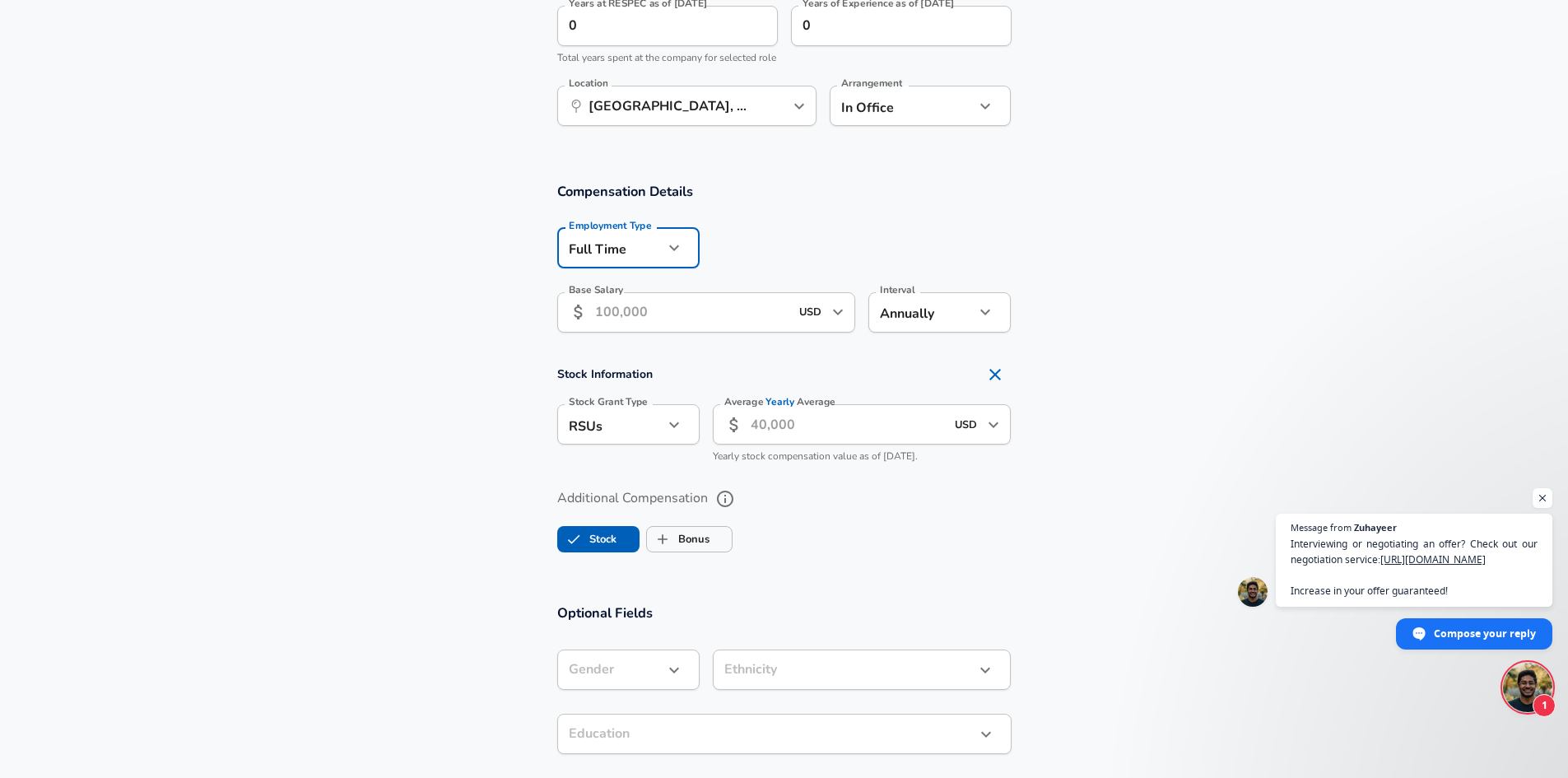
click at [976, 322] on icon "button" at bounding box center [985, 312] width 20 height 20
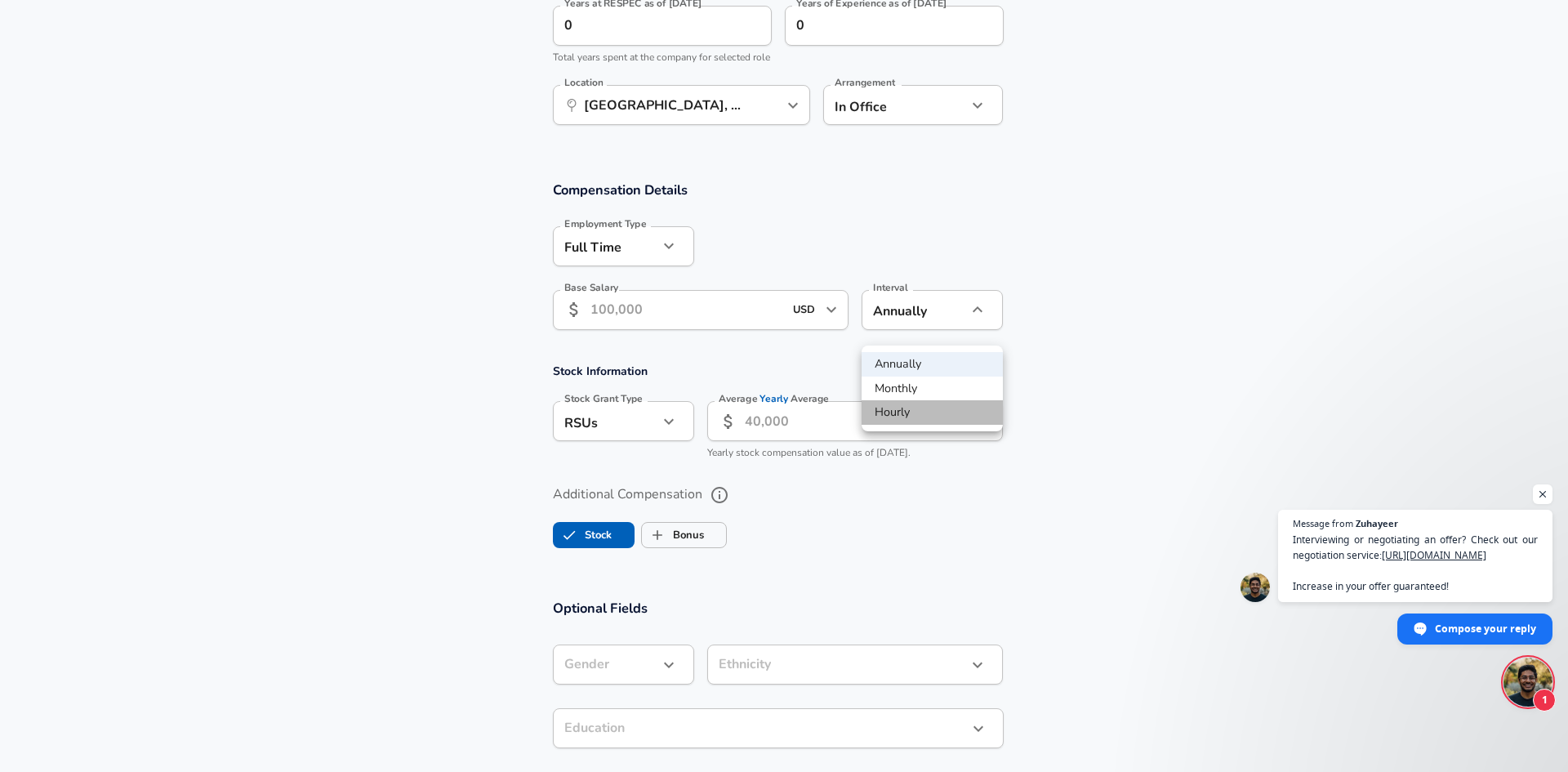
click at [924, 403] on li "Hourly" at bounding box center [932, 412] width 141 height 25
type input "hourly"
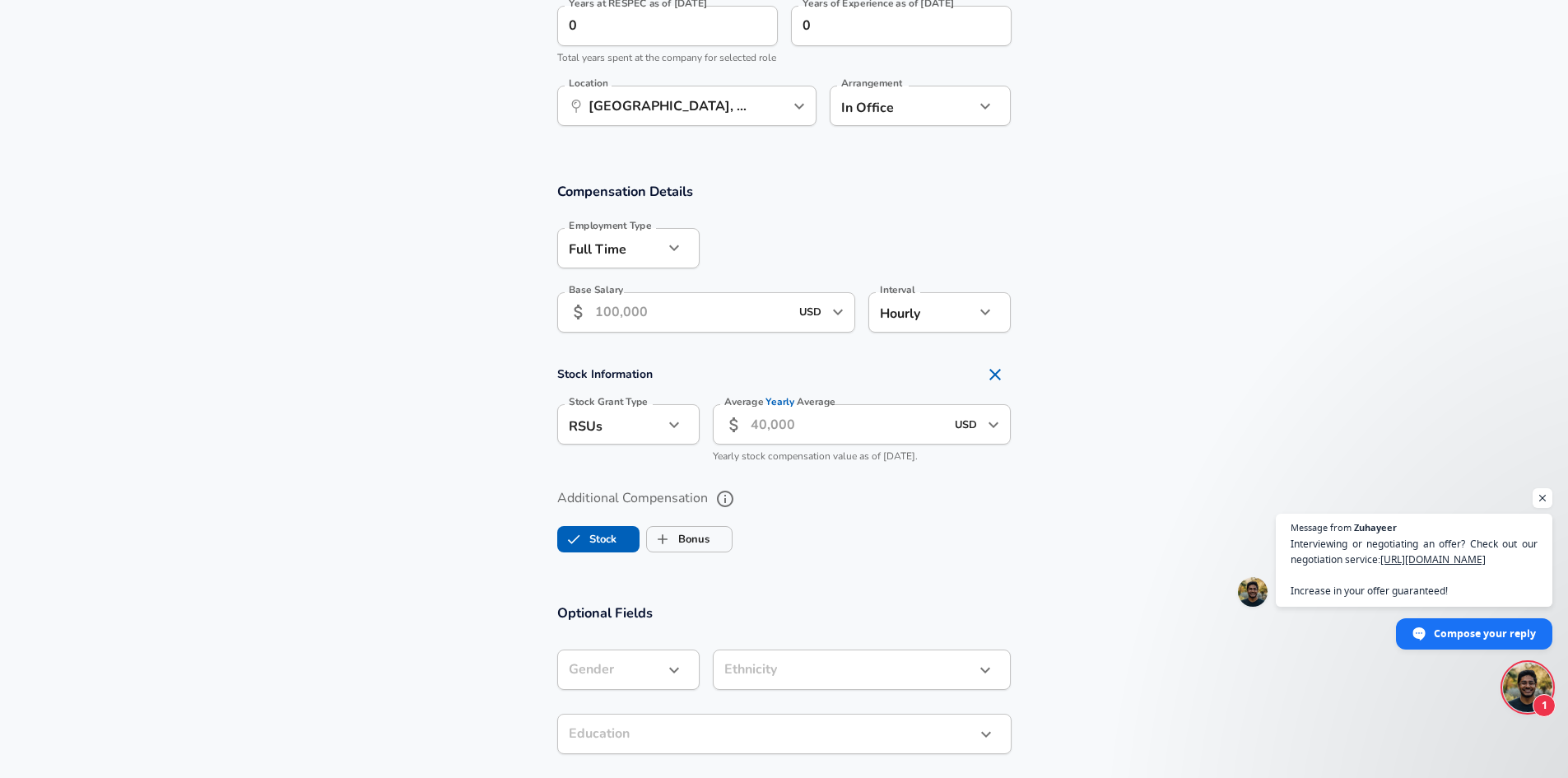
click at [711, 331] on input "Base Salary" at bounding box center [692, 312] width 195 height 40
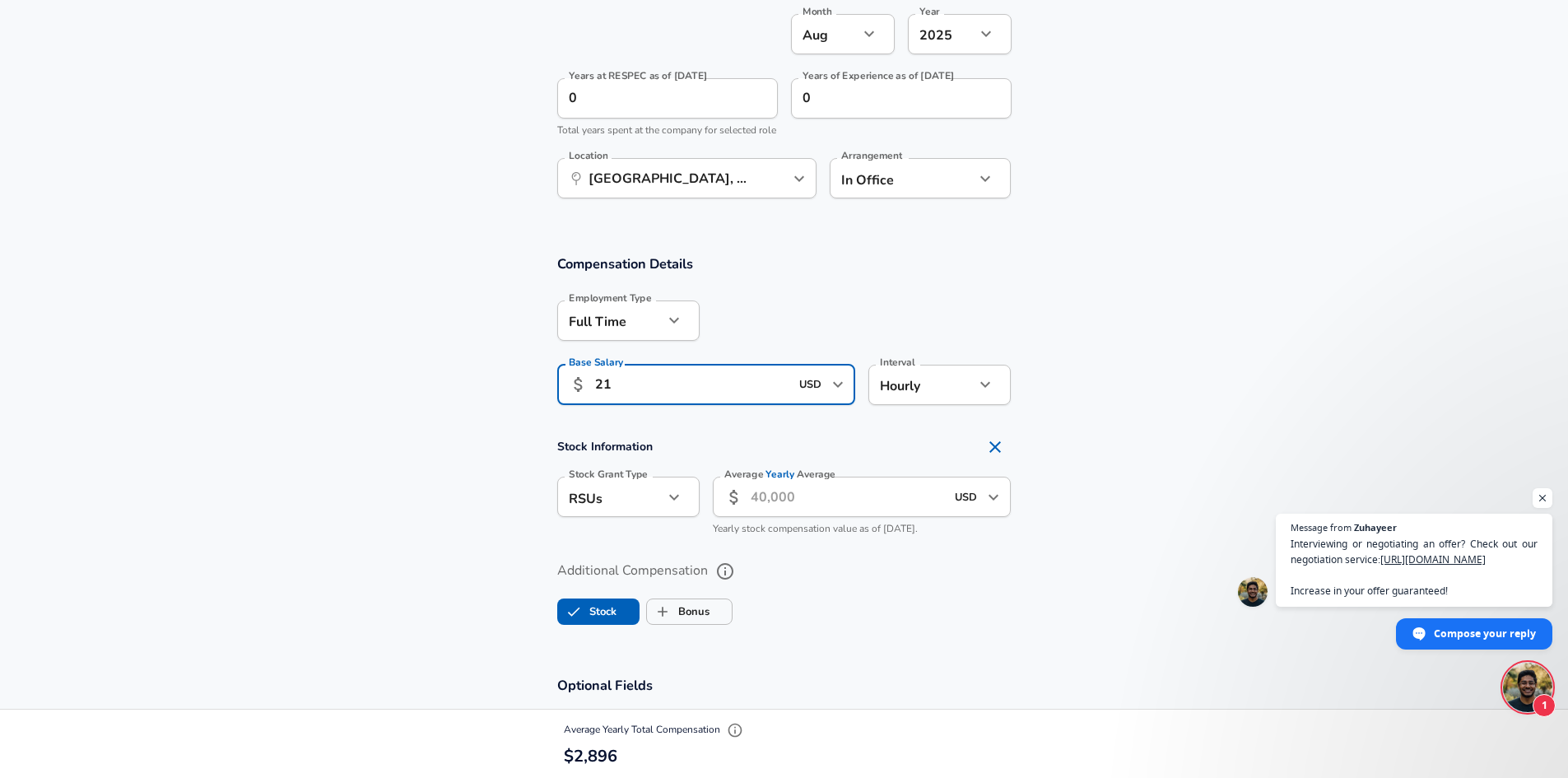
scroll to position [856, 0]
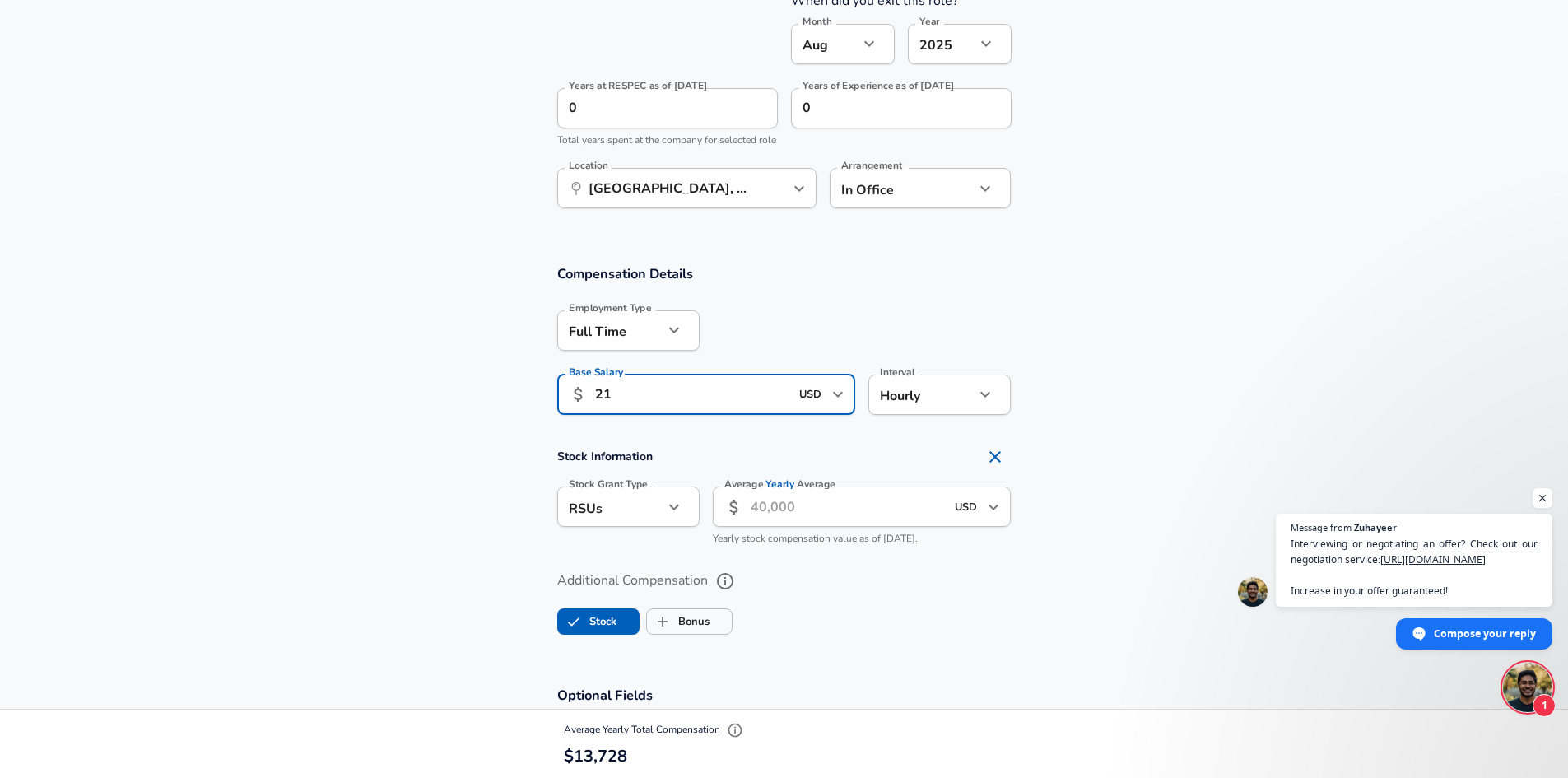
type input "21"
click at [1169, 290] on section "Compensation Details Employment Type [DEMOGRAPHIC_DATA] full_time Employment Ty…" at bounding box center [784, 345] width 1568 height 161
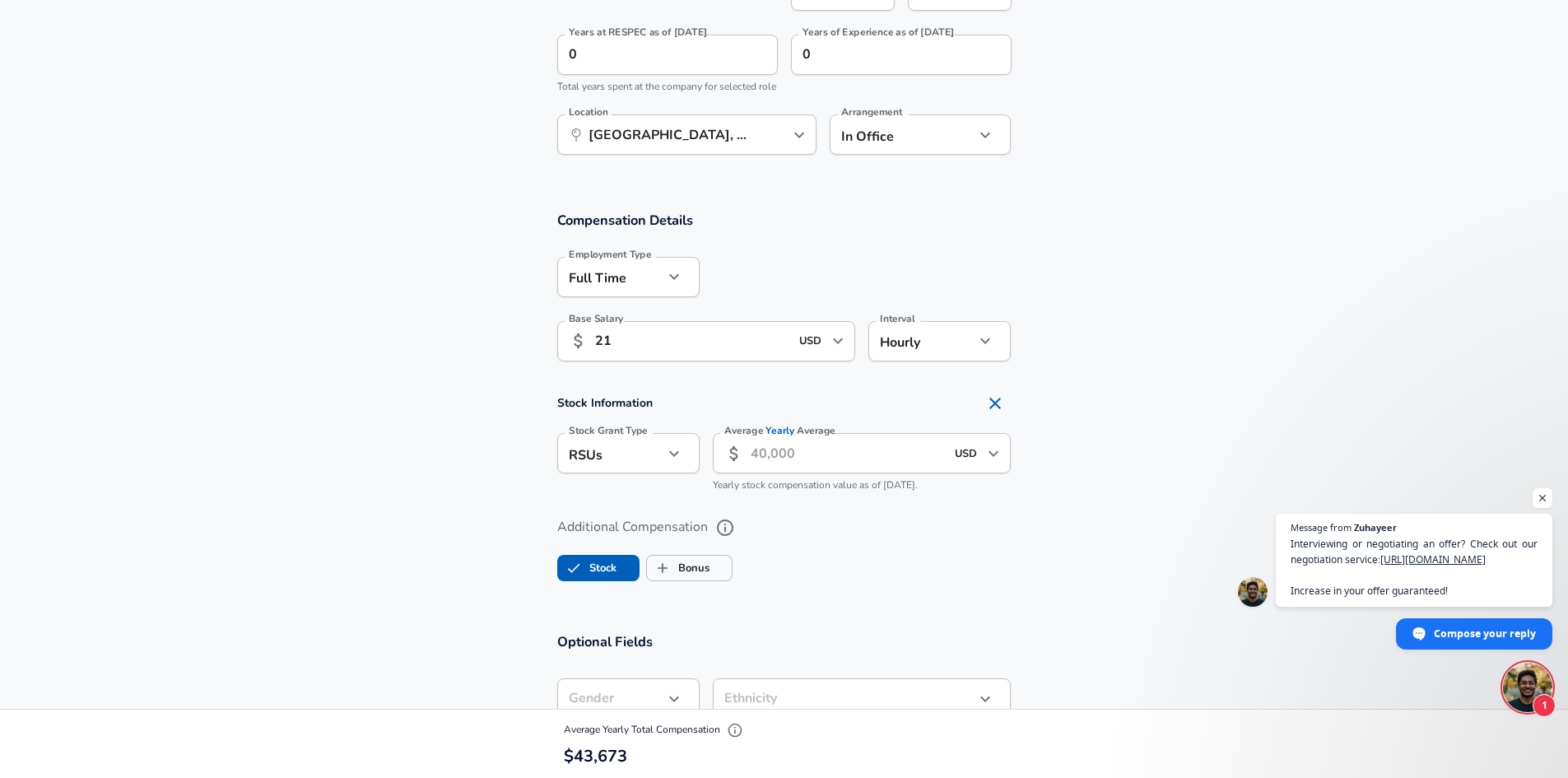
scroll to position [938, 0]
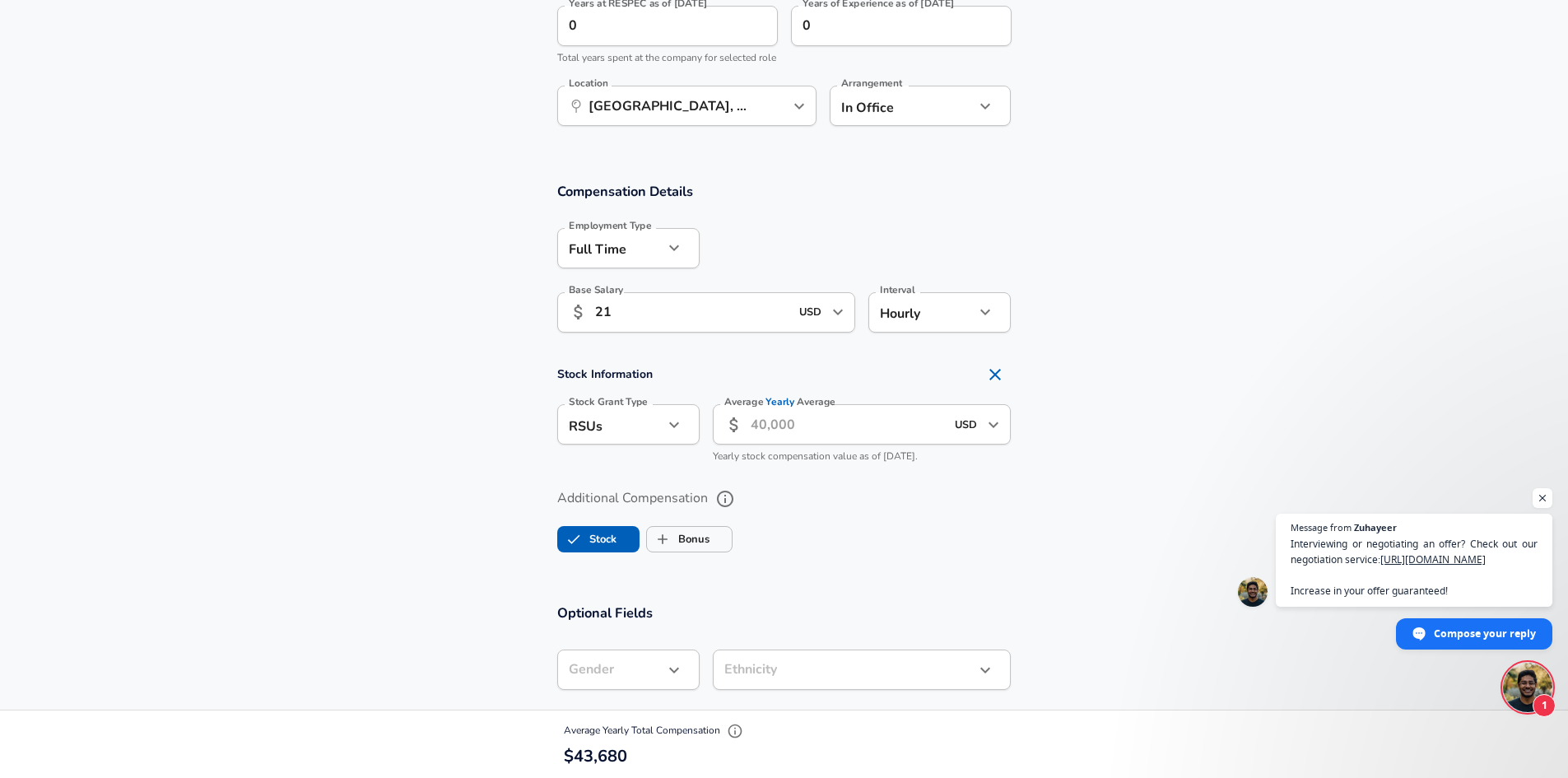
click at [682, 435] on icon "button" at bounding box center [673, 424] width 20 height 20
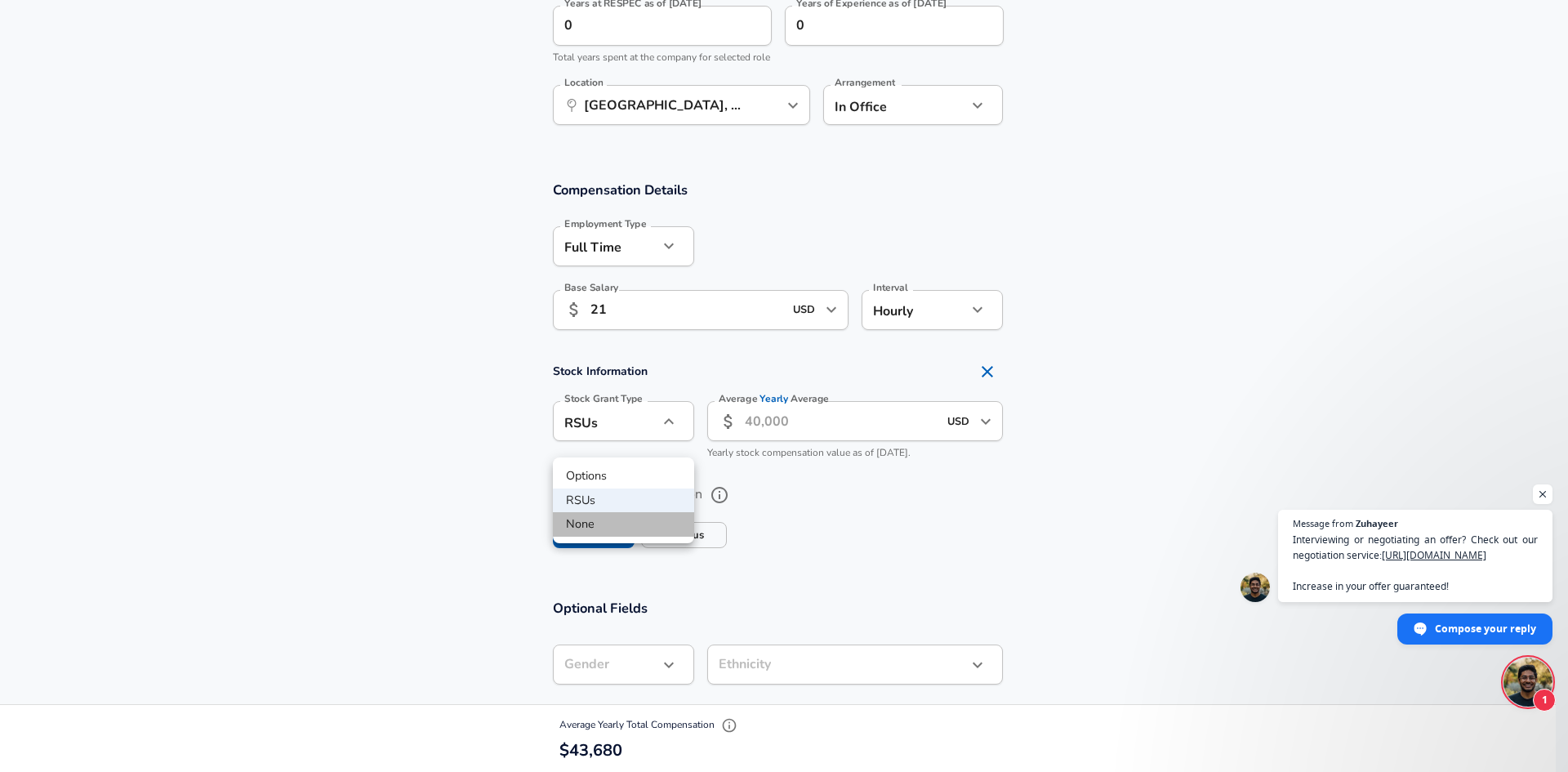
click at [618, 530] on li "None" at bounding box center [624, 524] width 141 height 25
type input "none"
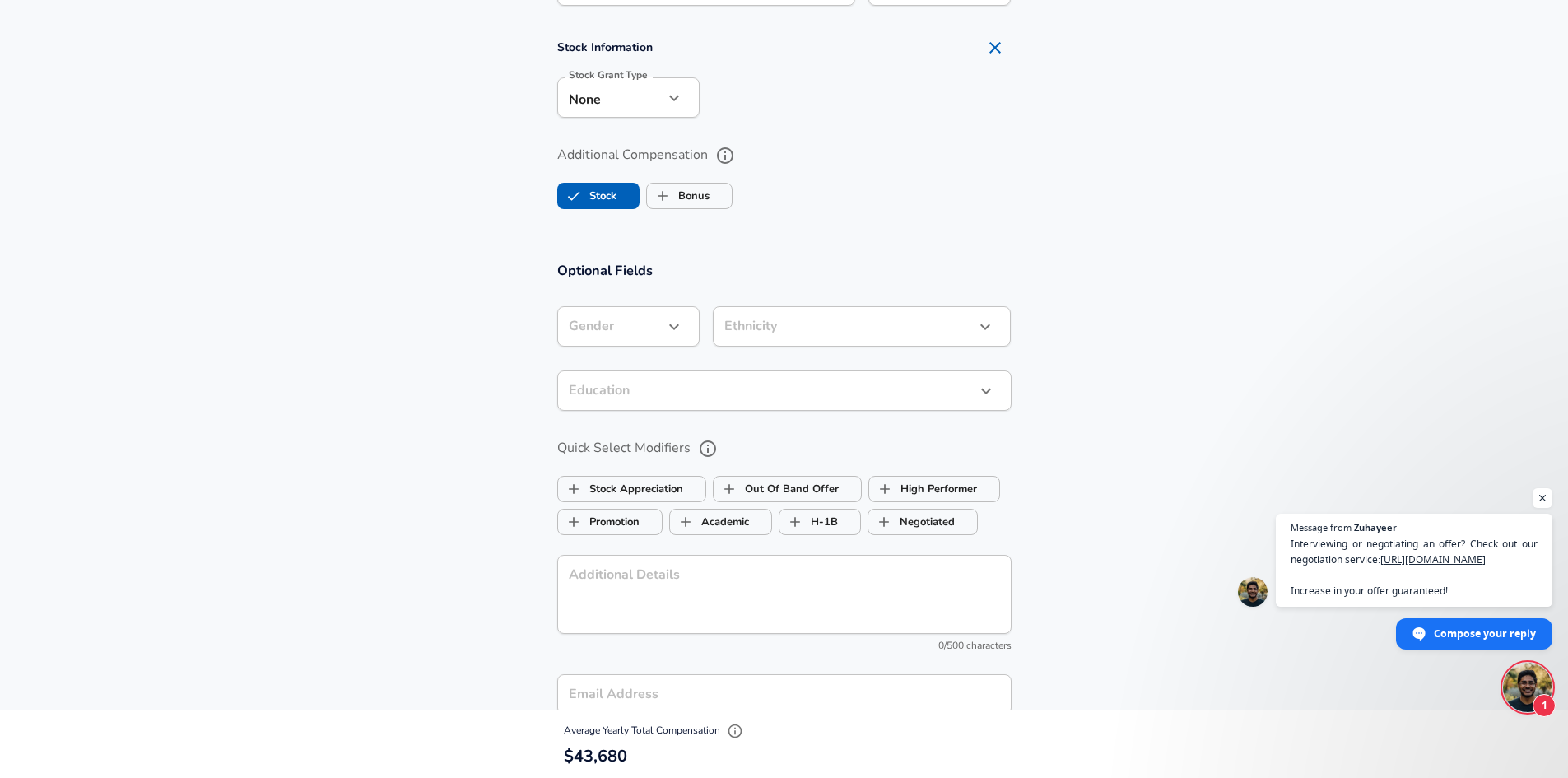
scroll to position [1267, 0]
click at [661, 338] on button "button" at bounding box center [674, 324] width 28 height 28
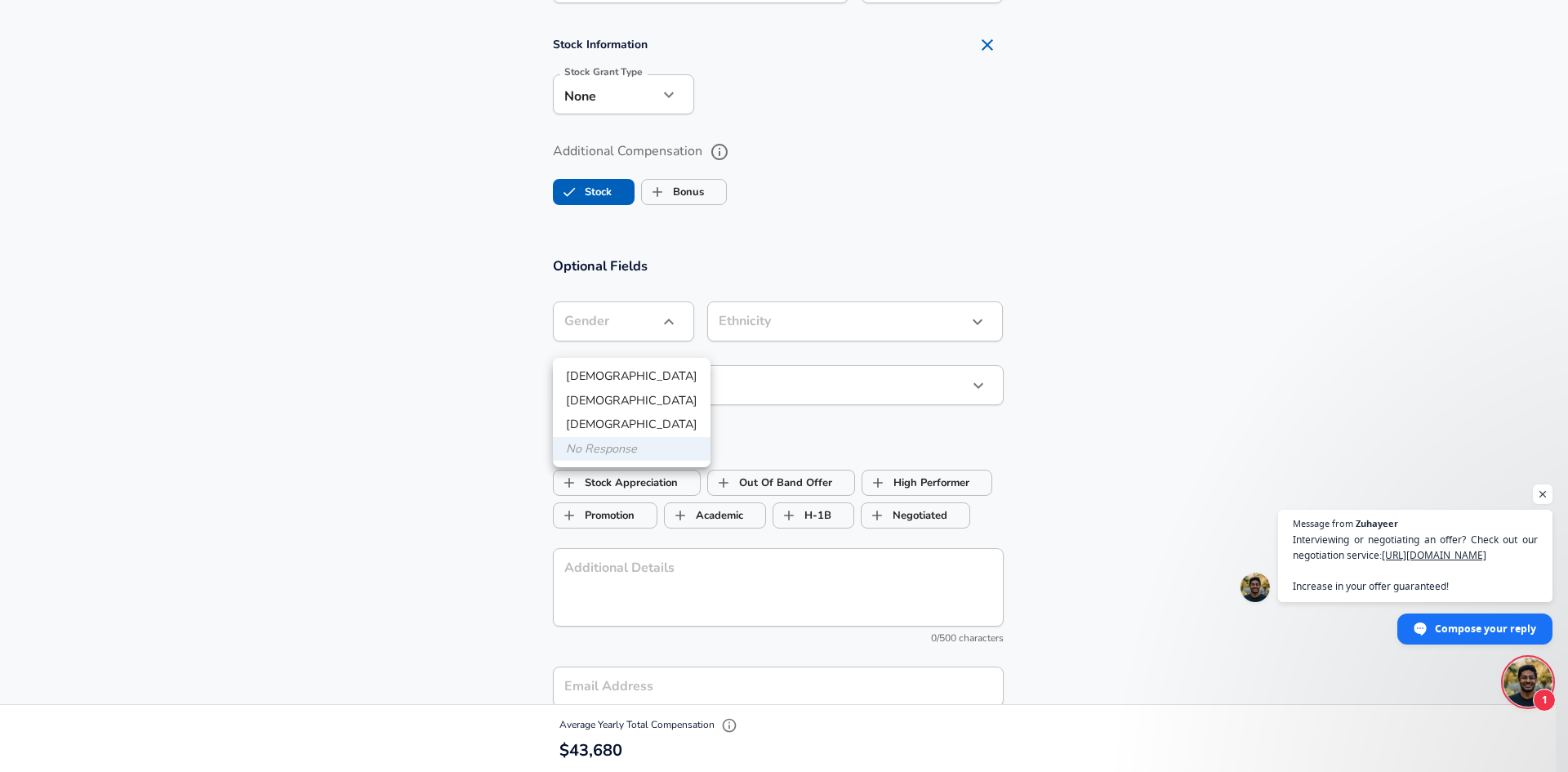
click at [368, 297] on div at bounding box center [784, 386] width 1568 height 772
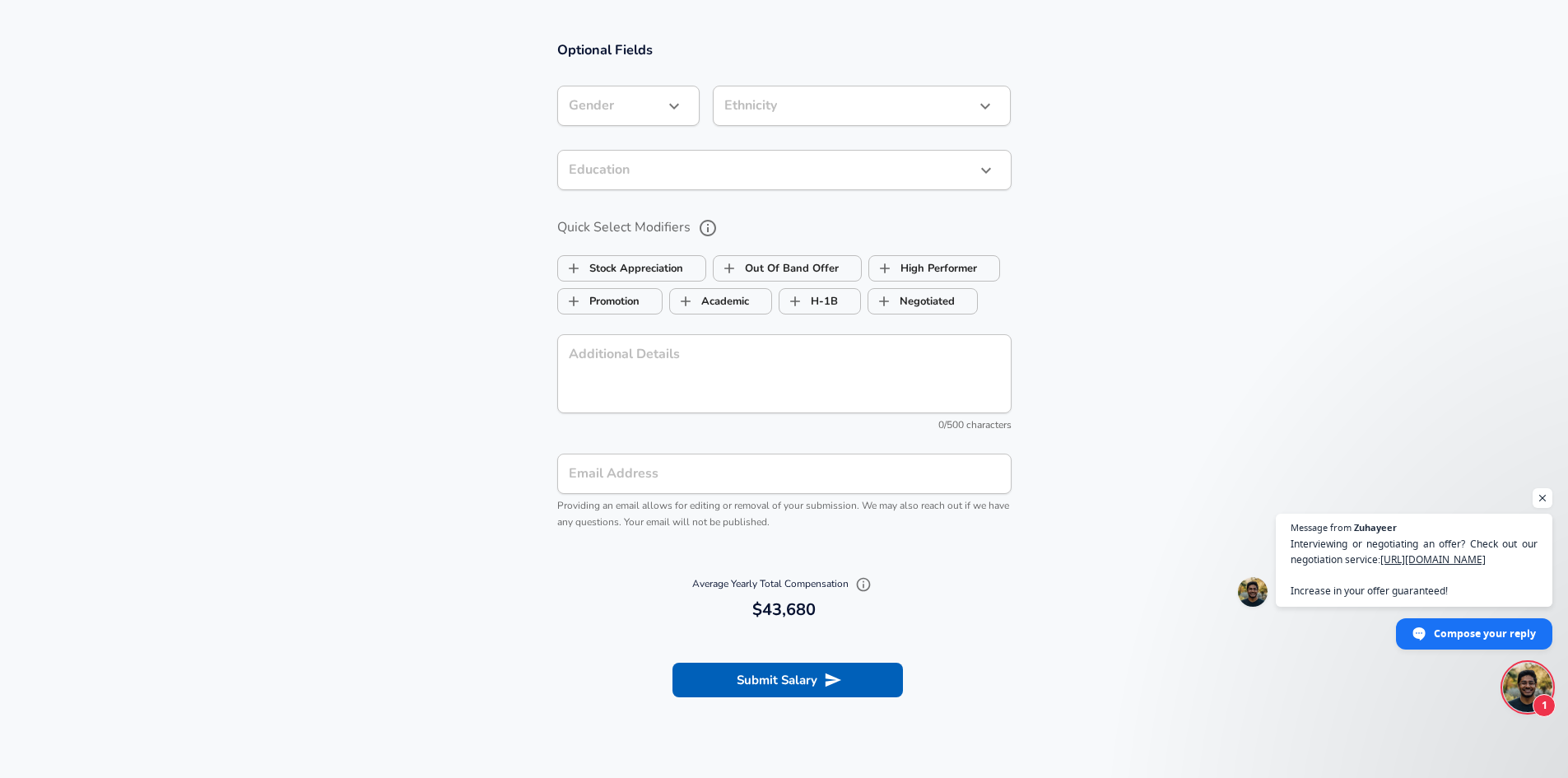
scroll to position [1514, 0]
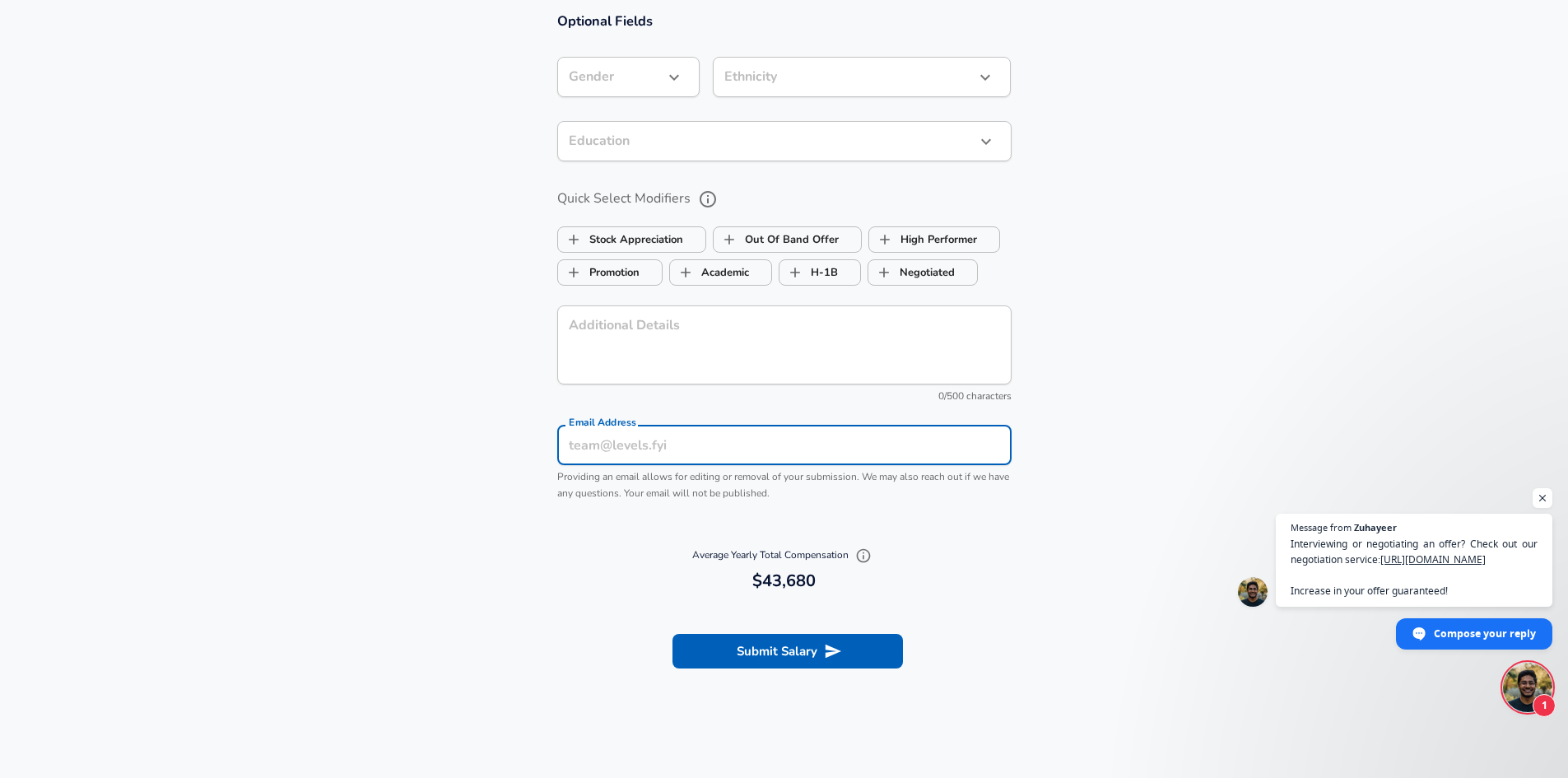
click at [830, 461] on input "Email Address" at bounding box center [784, 444] width 454 height 40
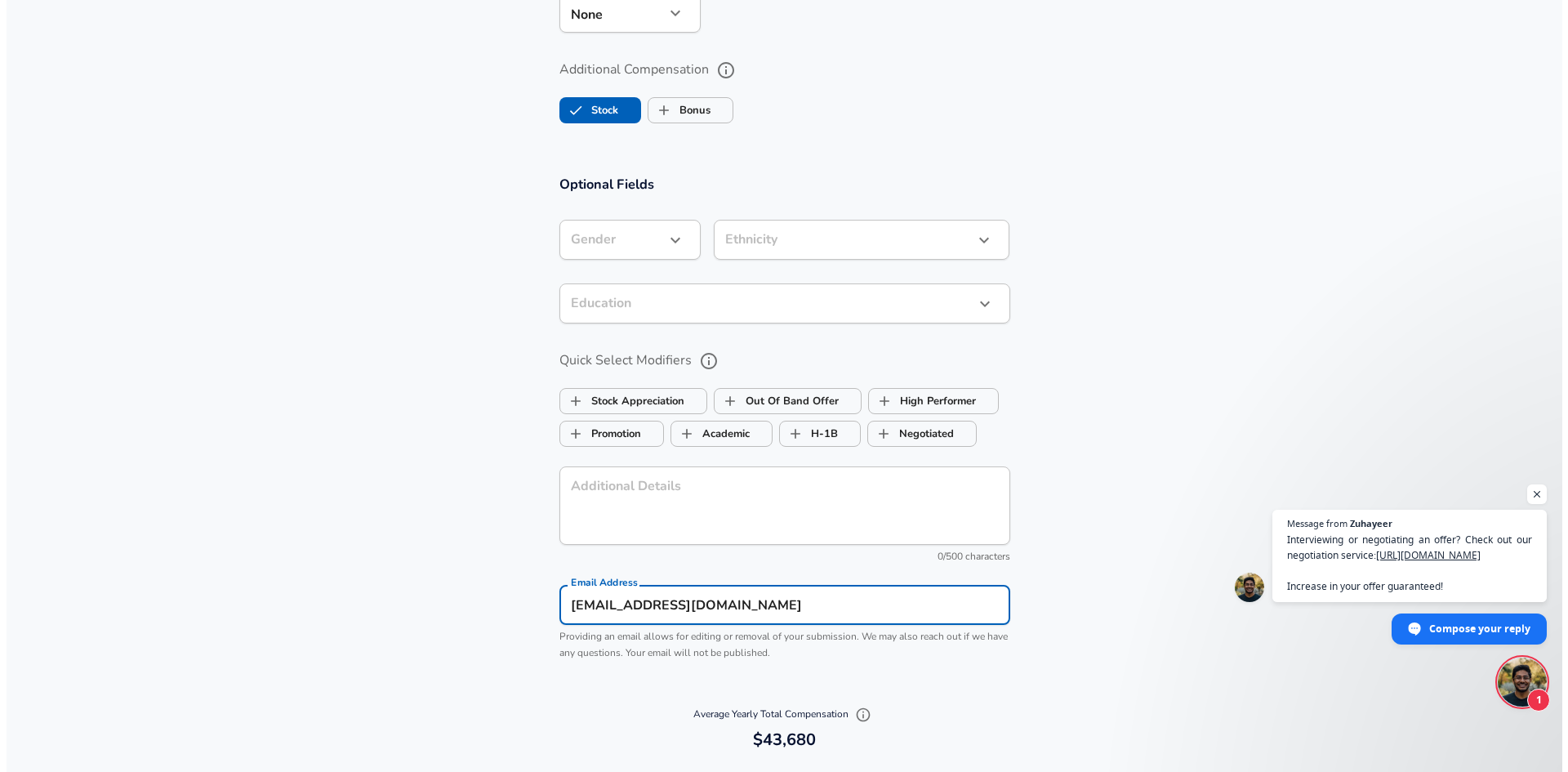
scroll to position [1584, 0]
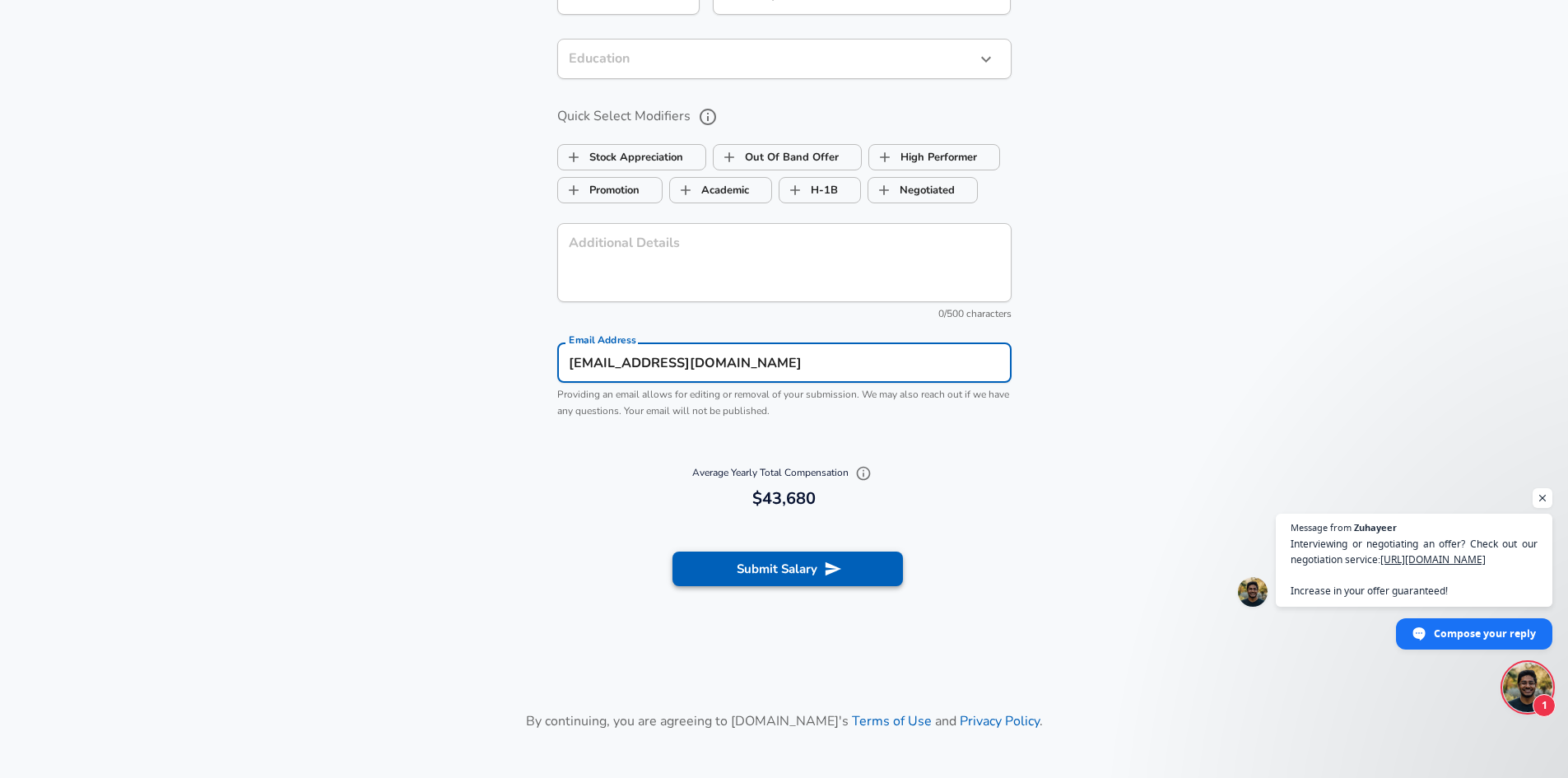
type input "[EMAIL_ADDRESS][DOMAIN_NAME]"
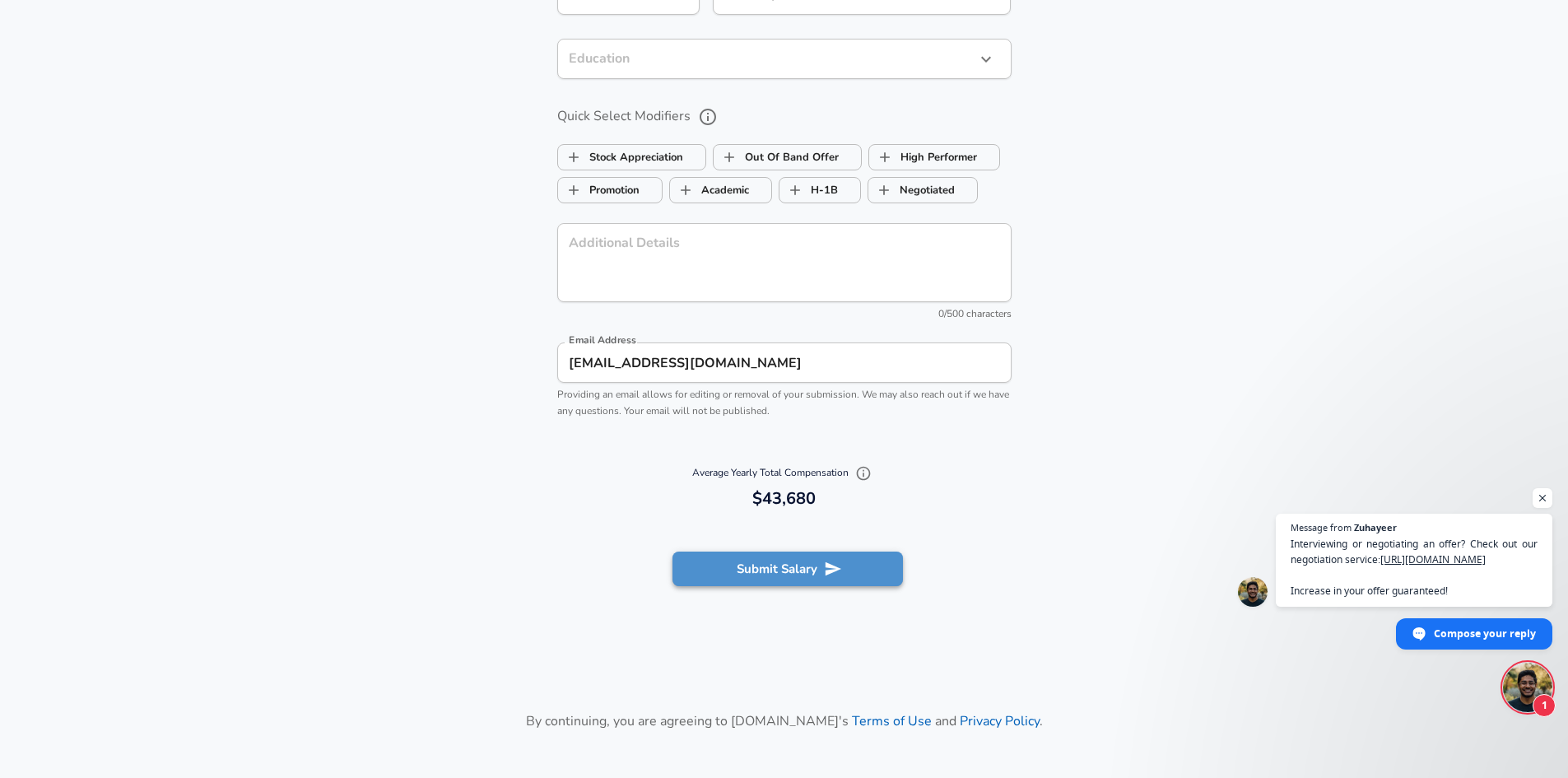
click at [822, 586] on button "Submit Salary" at bounding box center [787, 568] width 230 height 34
